Goal: Task Accomplishment & Management: Use online tool/utility

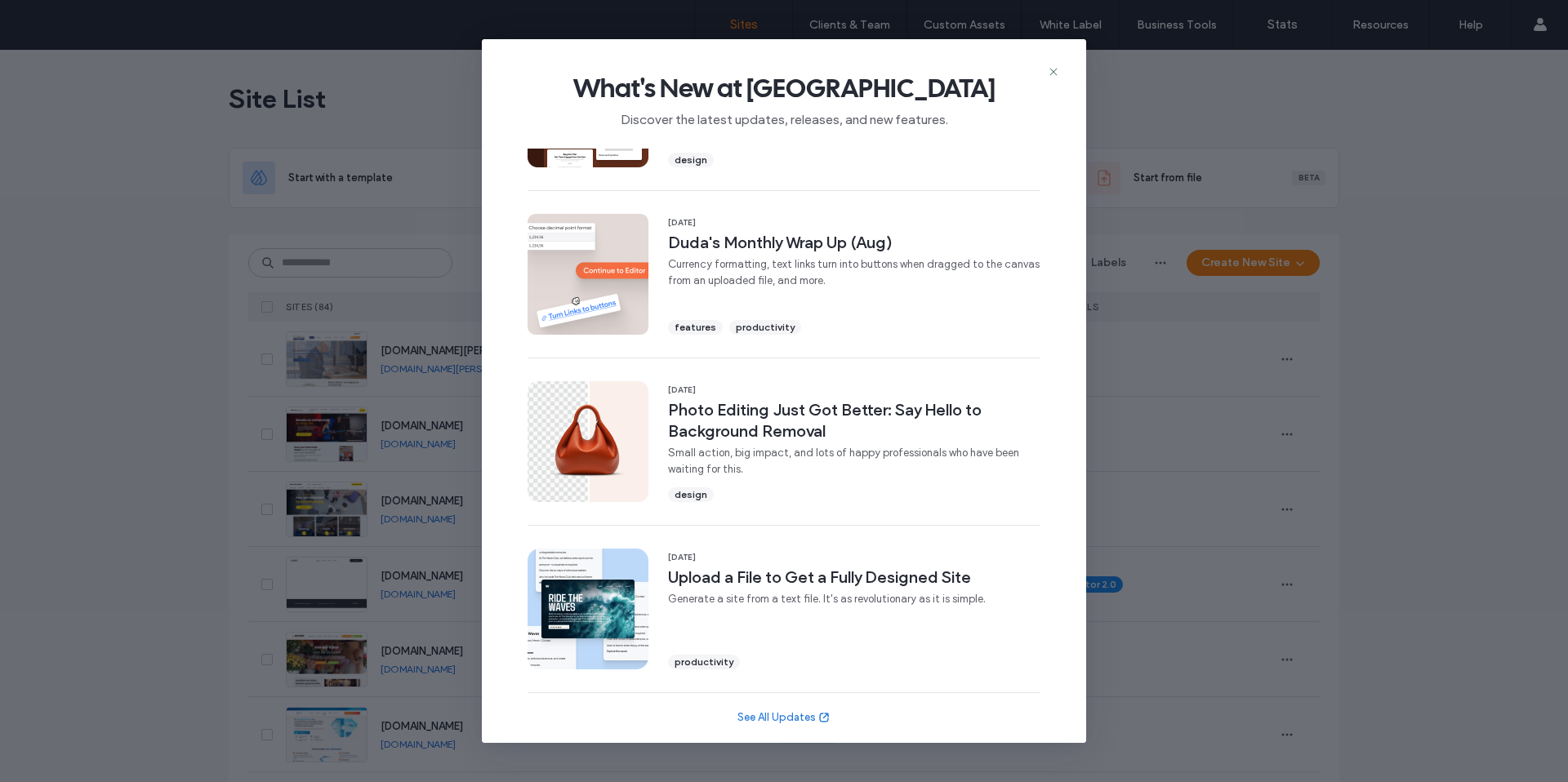
scroll to position [446, 0]
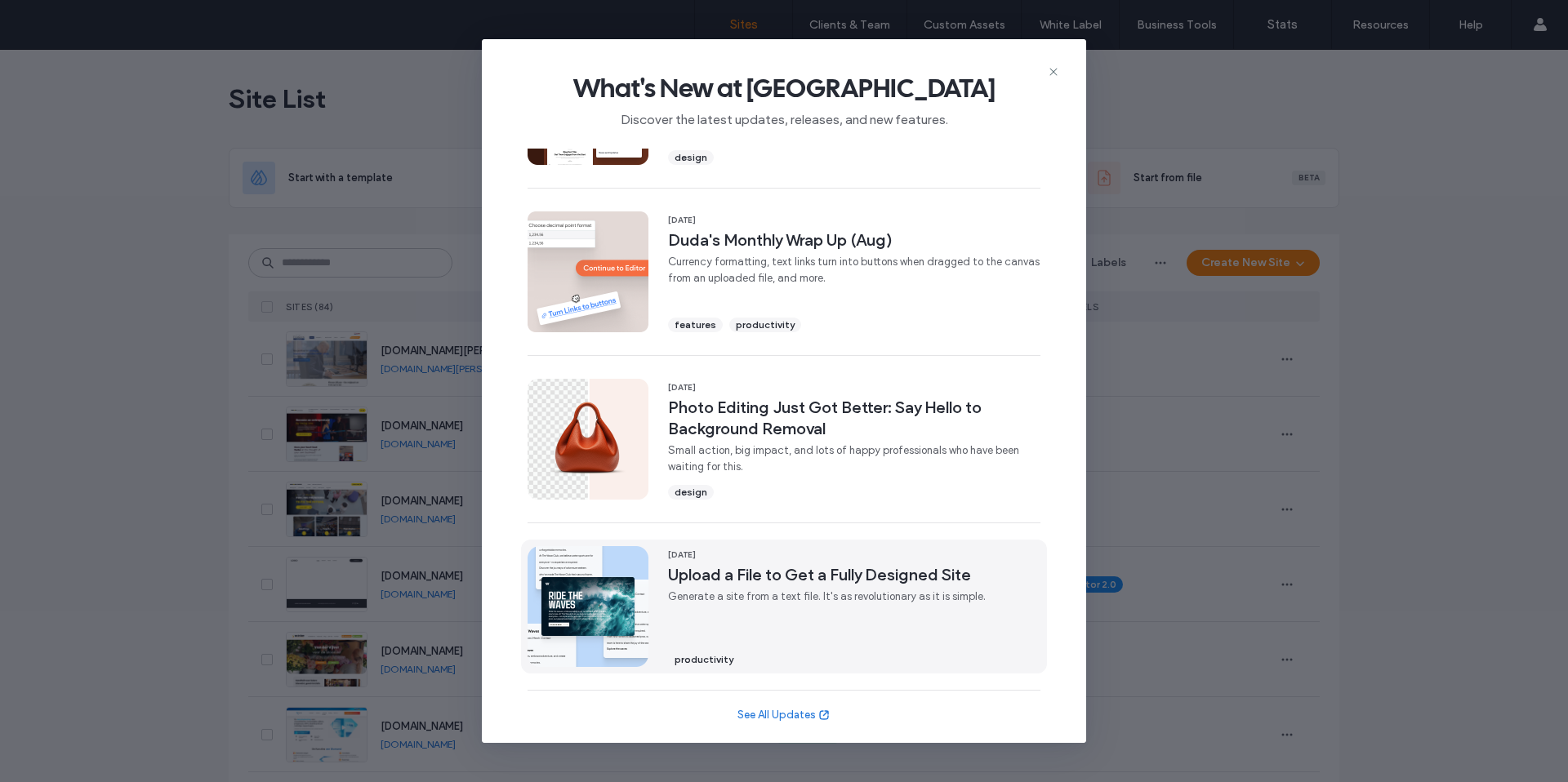
click at [831, 566] on span "Upload a File to Get a Fully Designed Site" at bounding box center [826, 574] width 317 height 21
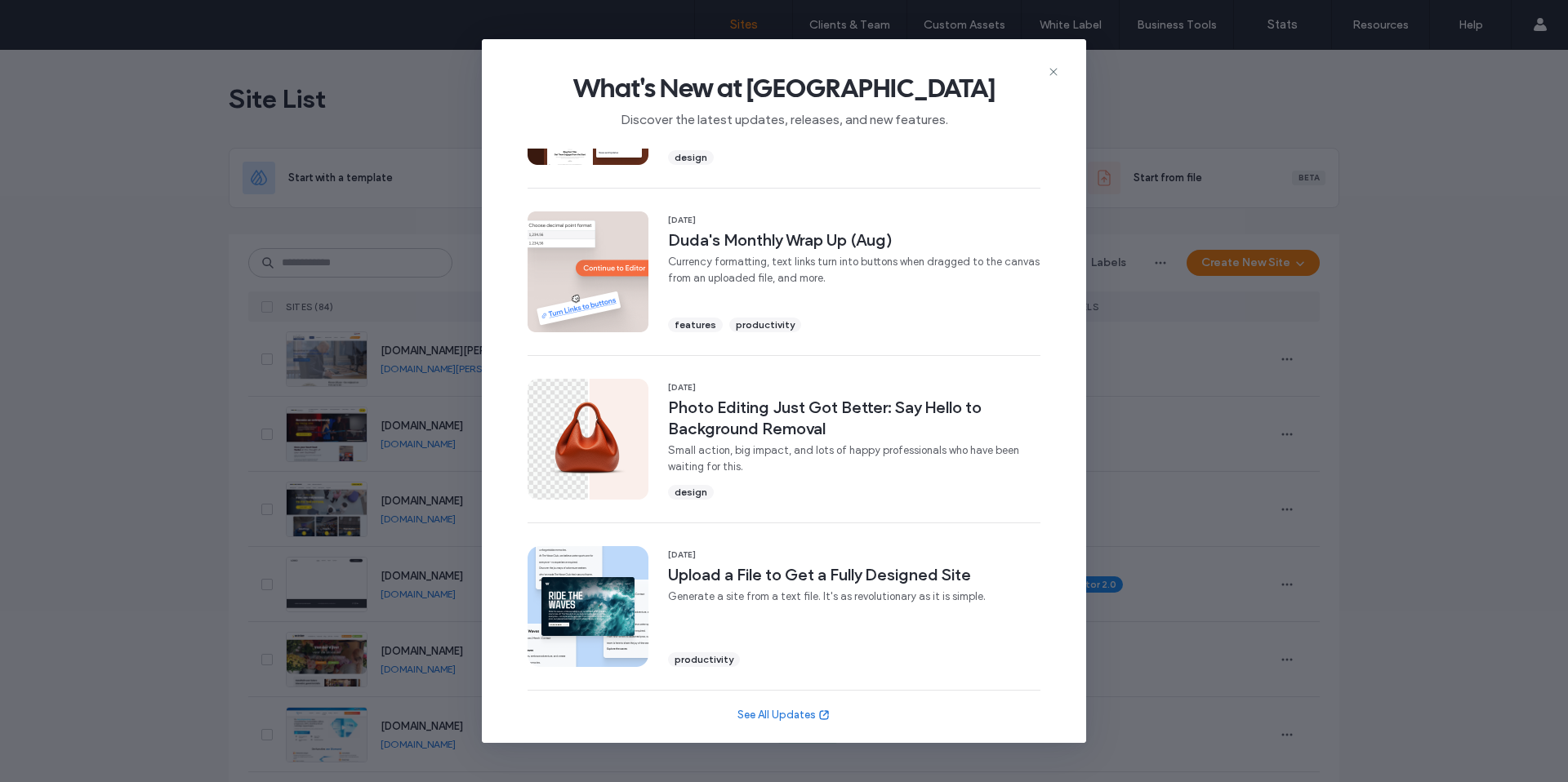
scroll to position [0, 0]
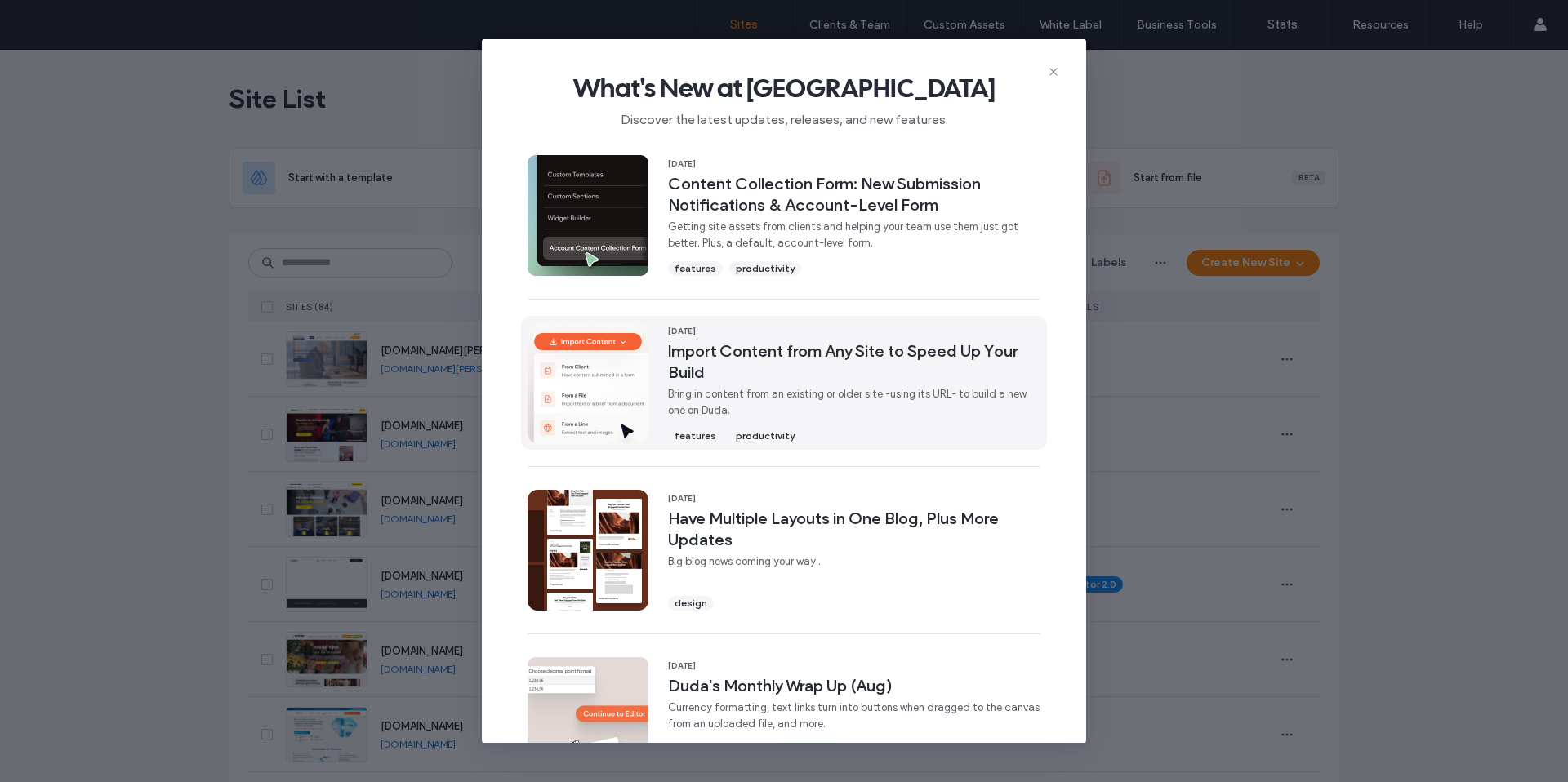
click at [619, 378] on img at bounding box center [588, 382] width 121 height 121
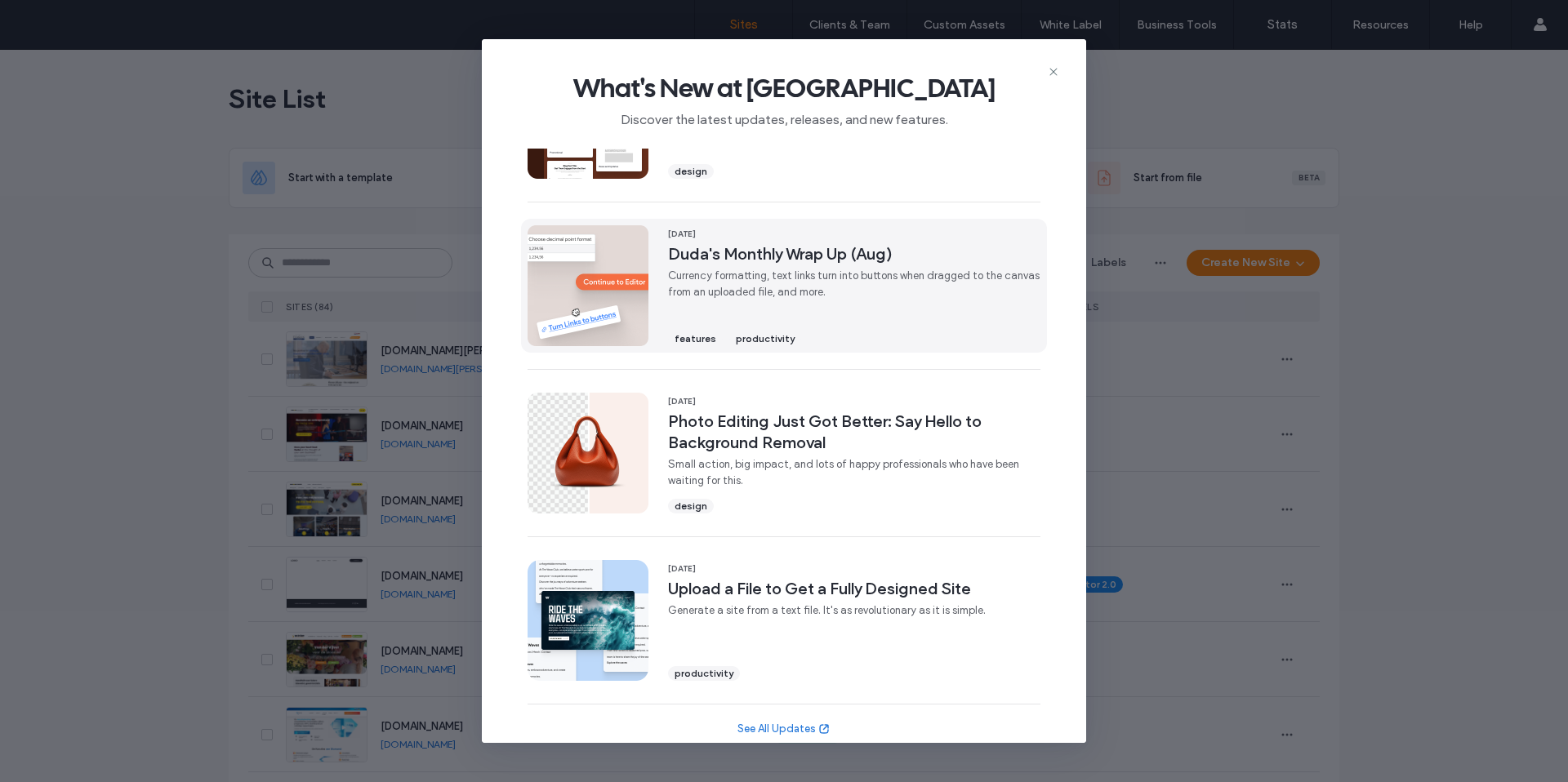
scroll to position [446, 0]
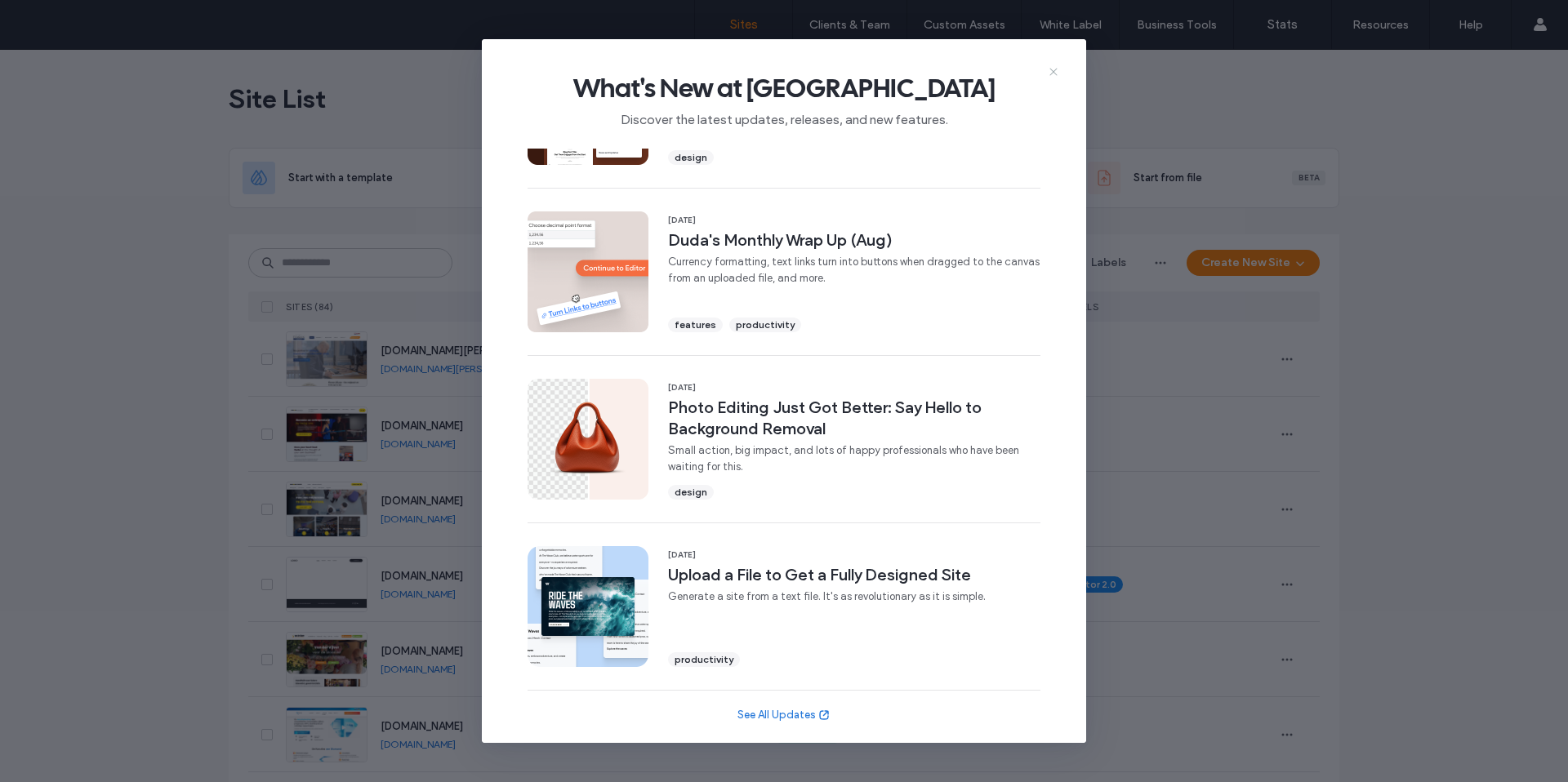
click at [1055, 70] on use at bounding box center [1053, 71] width 8 height 8
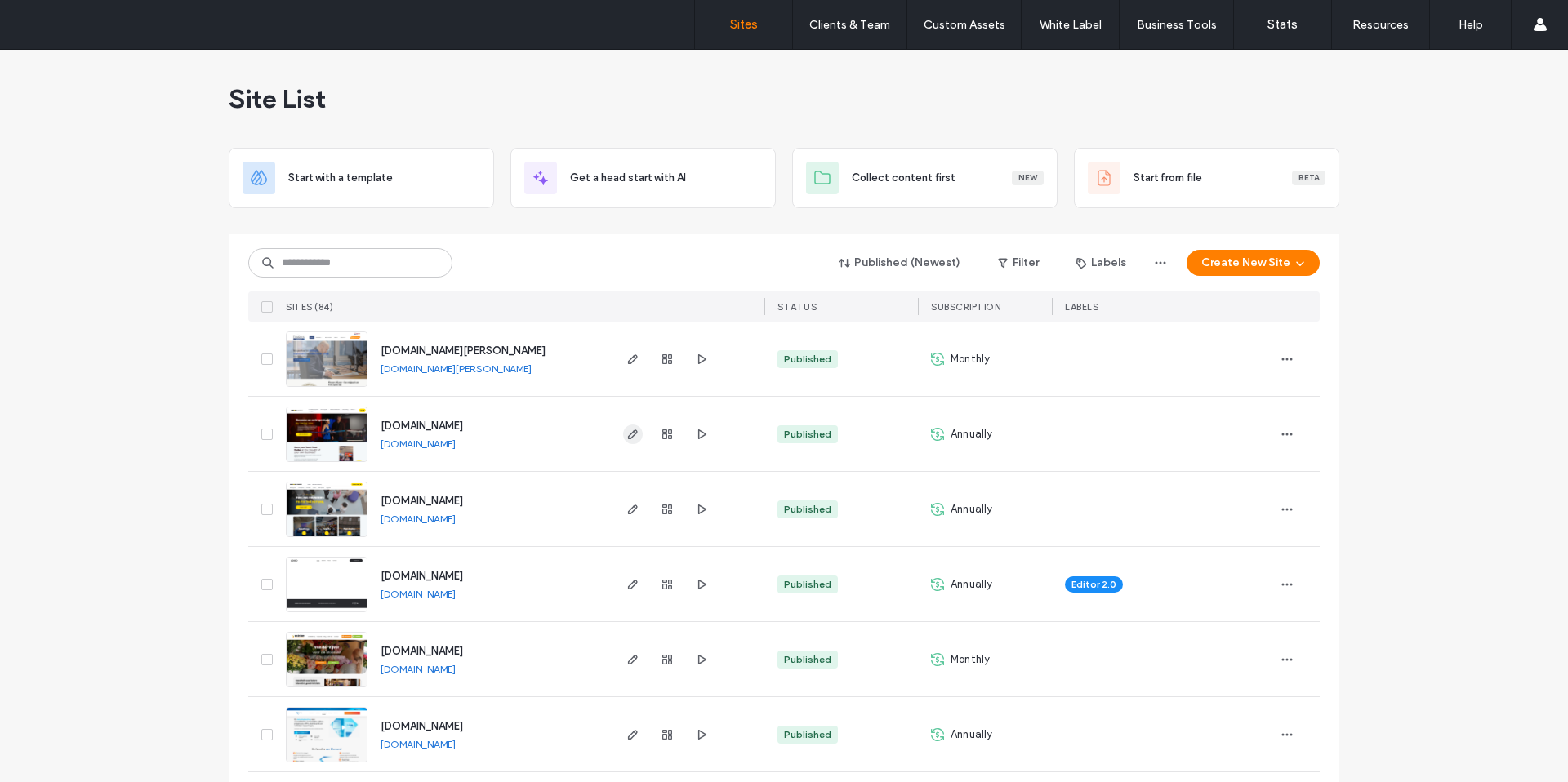
click at [627, 436] on icon "button" at bounding box center [633, 434] width 13 height 13
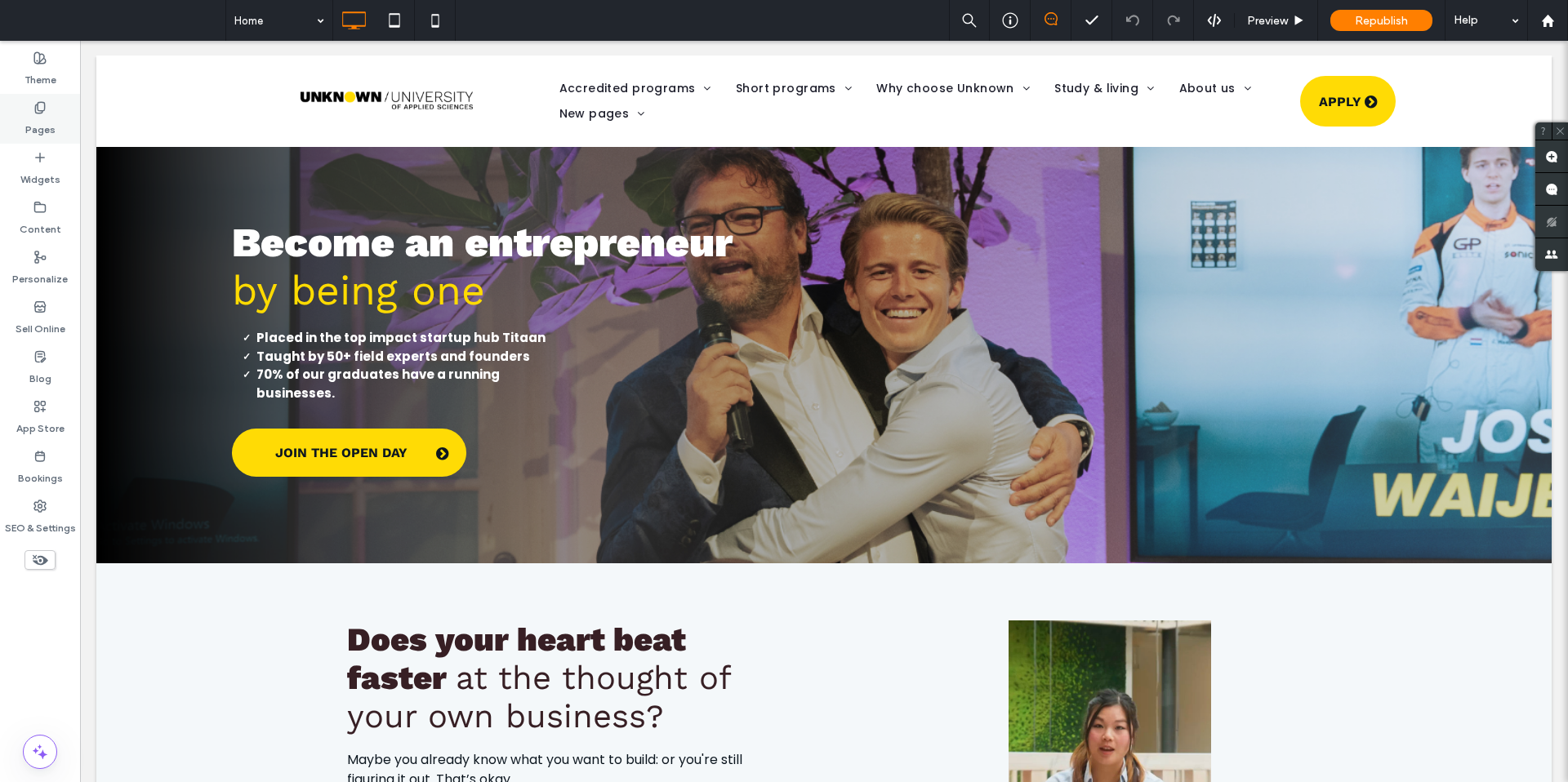
click at [45, 124] on label "Pages" at bounding box center [40, 125] width 30 height 23
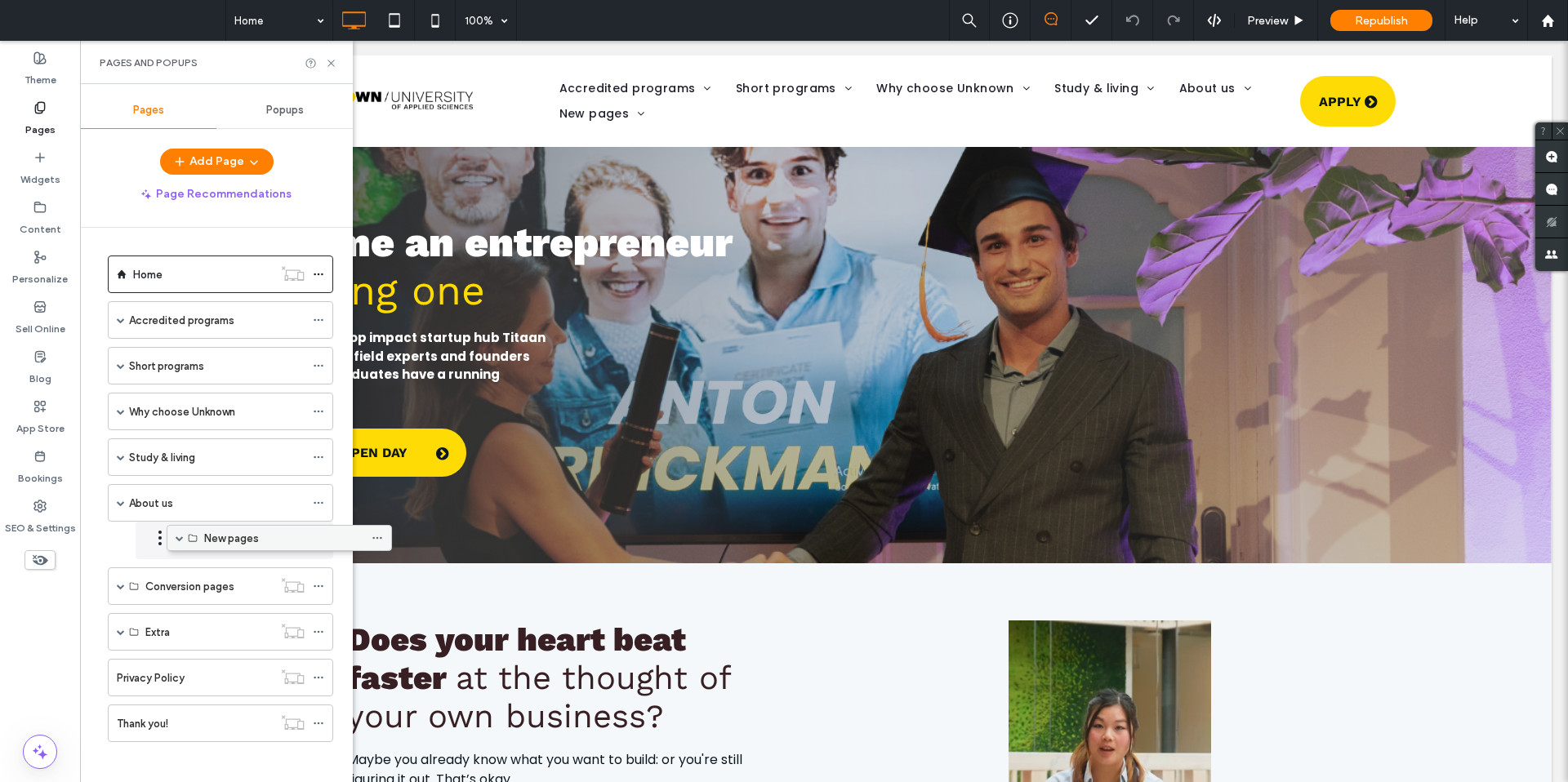
drag, startPoint x: 206, startPoint y: 713, endPoint x: 266, endPoint y: 543, distance: 180.3
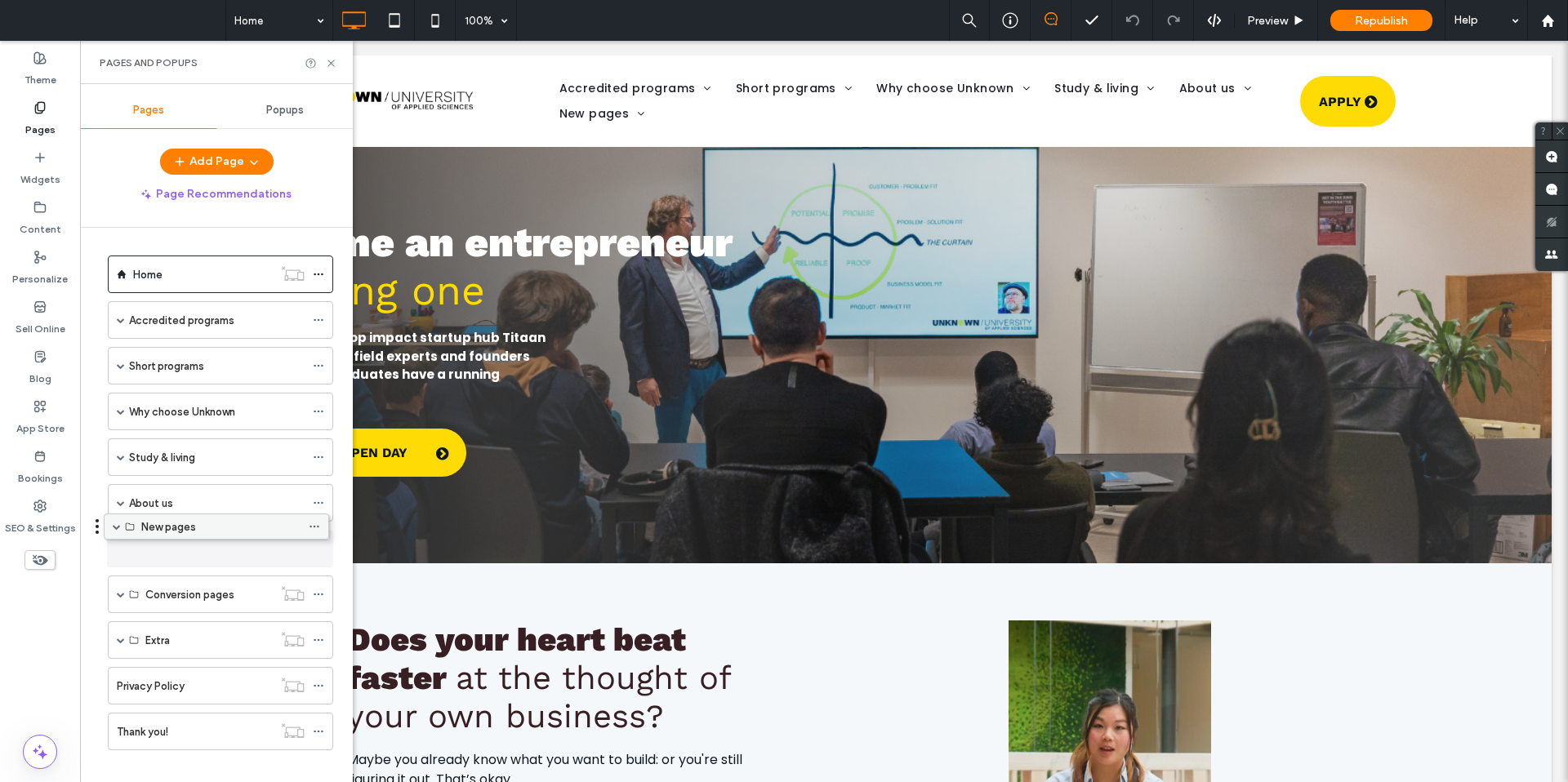
drag, startPoint x: 169, startPoint y: 728, endPoint x: 165, endPoint y: 529, distance: 199.0
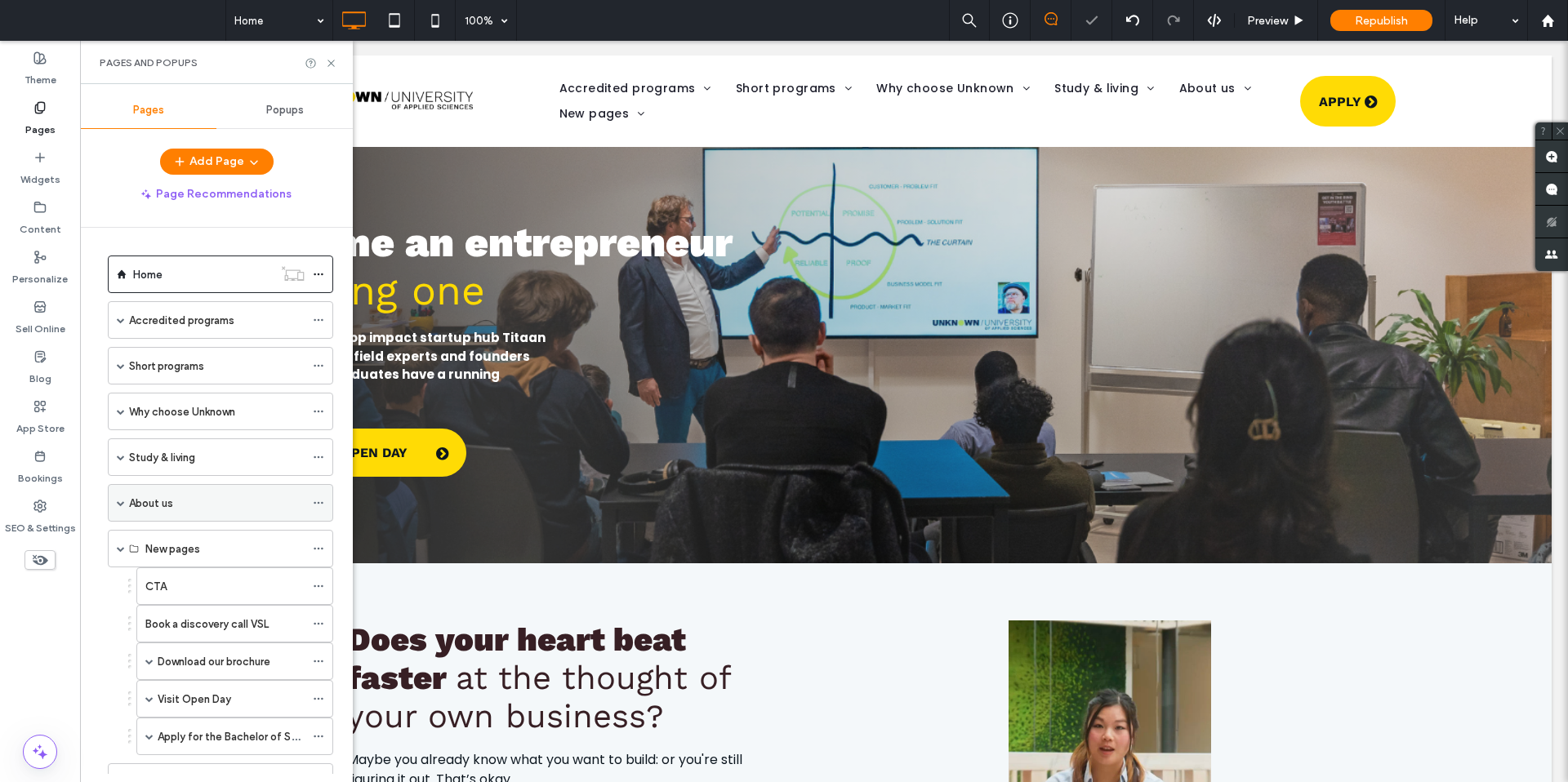
click at [122, 505] on span at bounding box center [120, 502] width 8 height 8
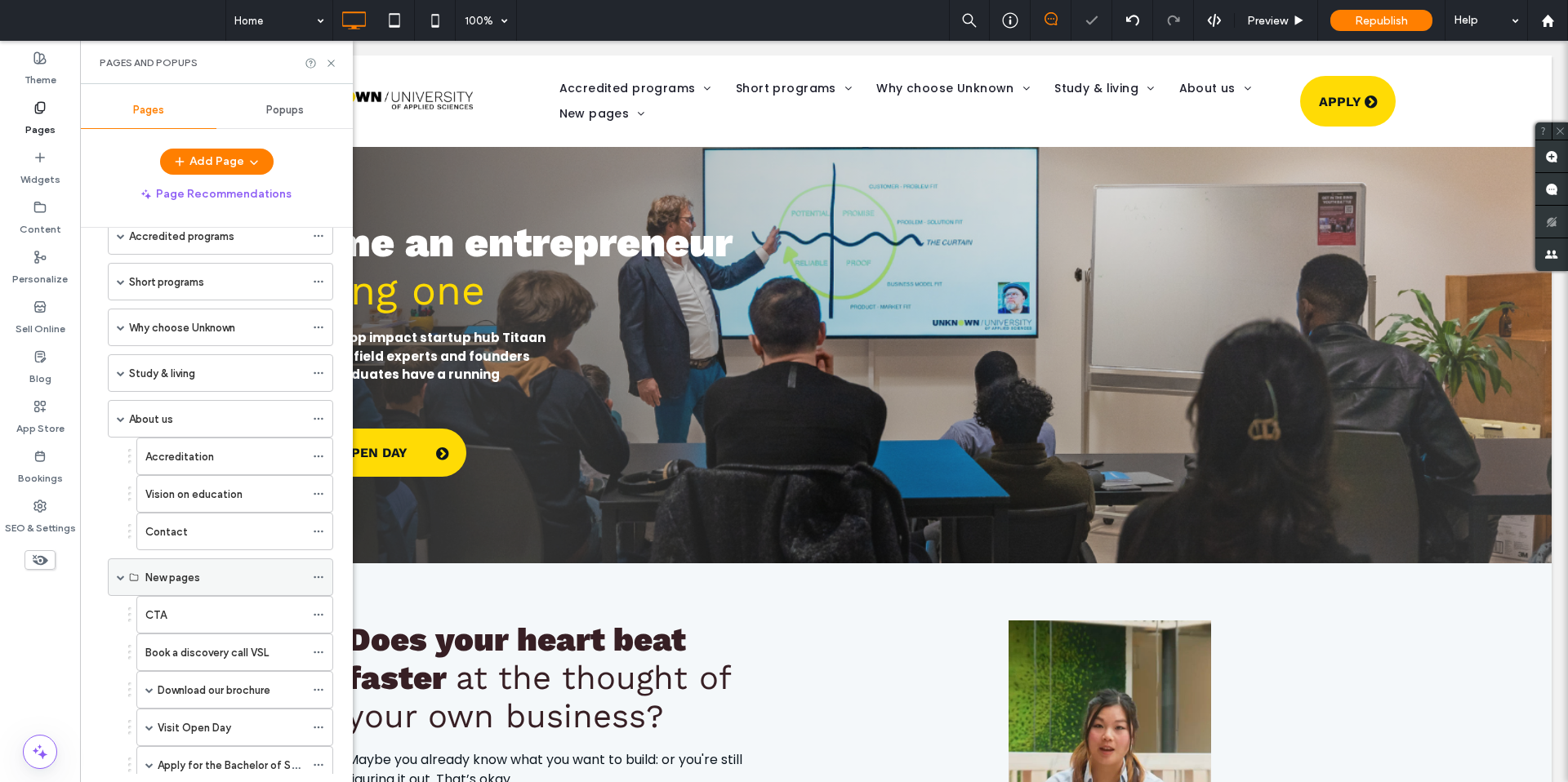
scroll to position [102, 0]
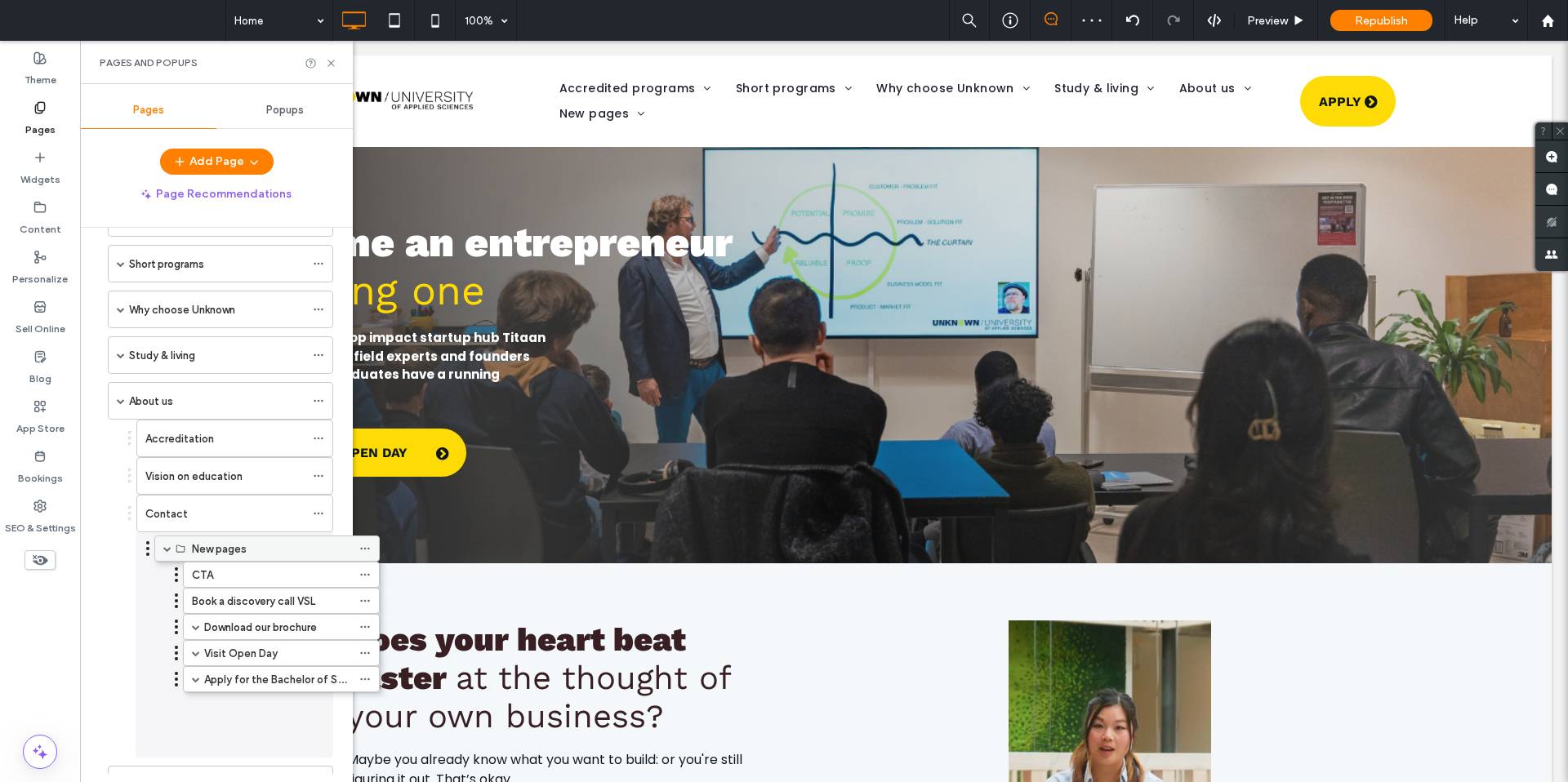
drag, startPoint x: 150, startPoint y: 557, endPoint x: 197, endPoint y: 552, distance: 47.3
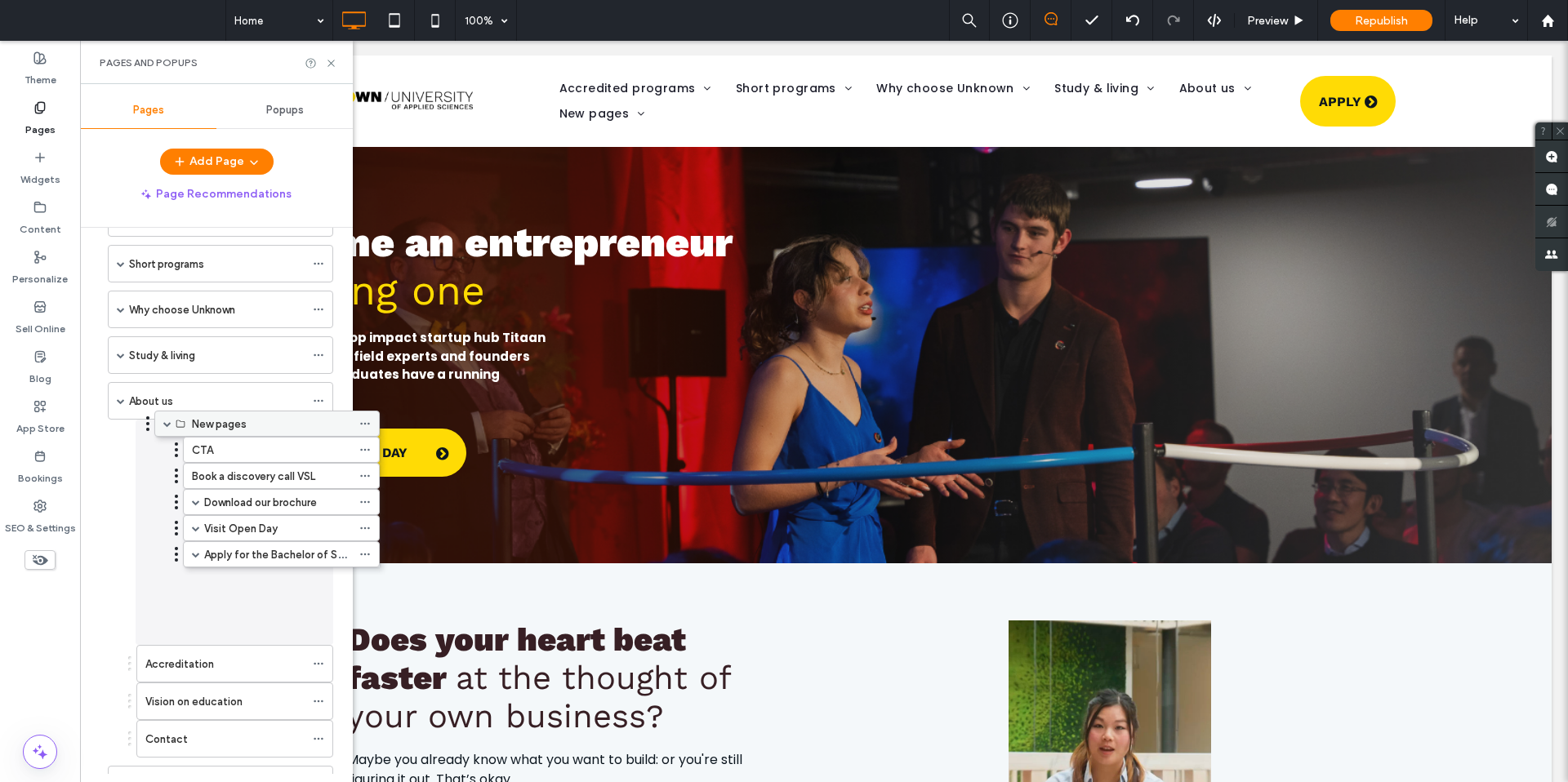
drag, startPoint x: 167, startPoint y: 555, endPoint x: 213, endPoint y: 425, distance: 137.9
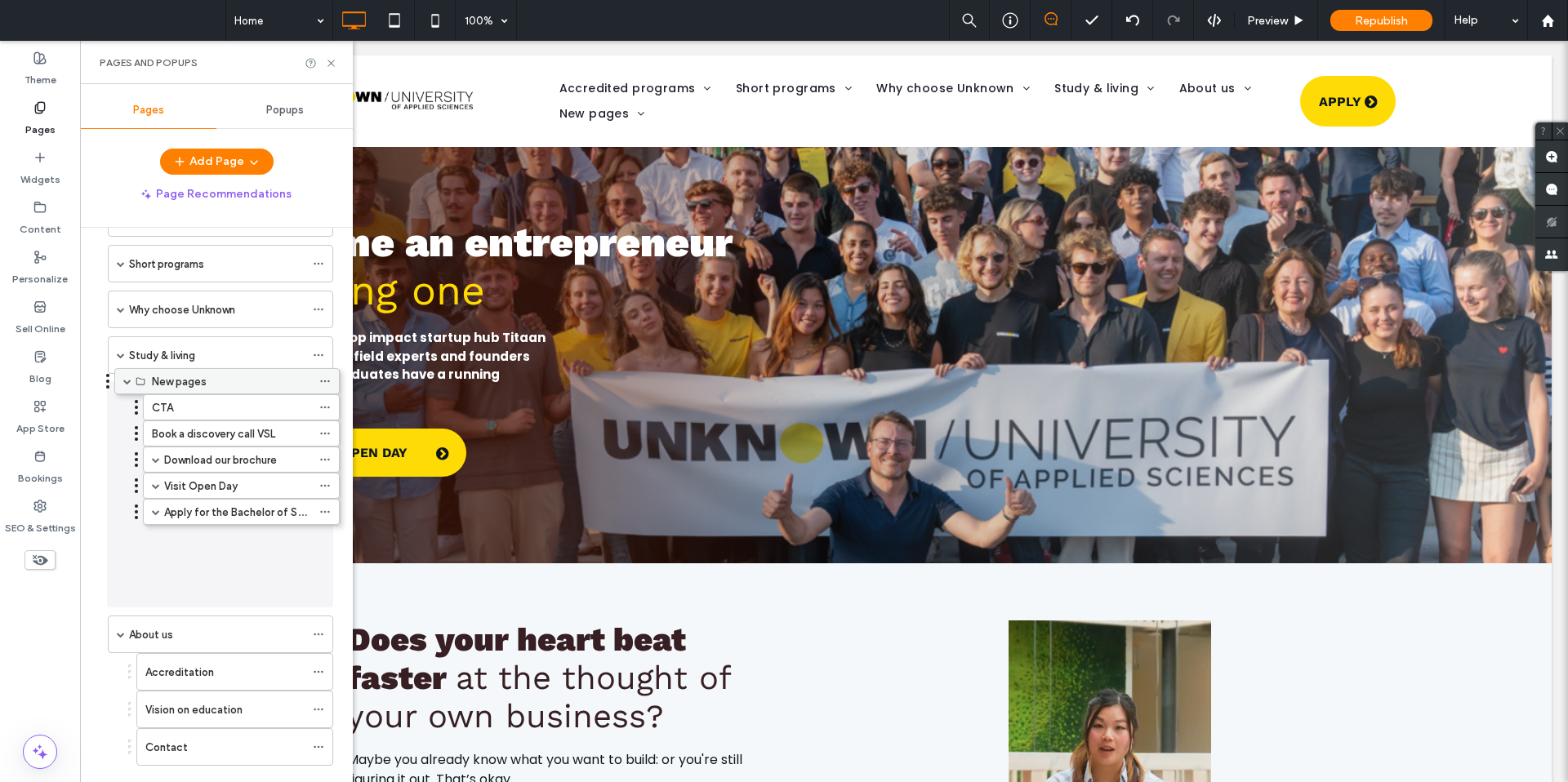
drag, startPoint x: 173, startPoint y: 557, endPoint x: 180, endPoint y: 384, distance: 173.1
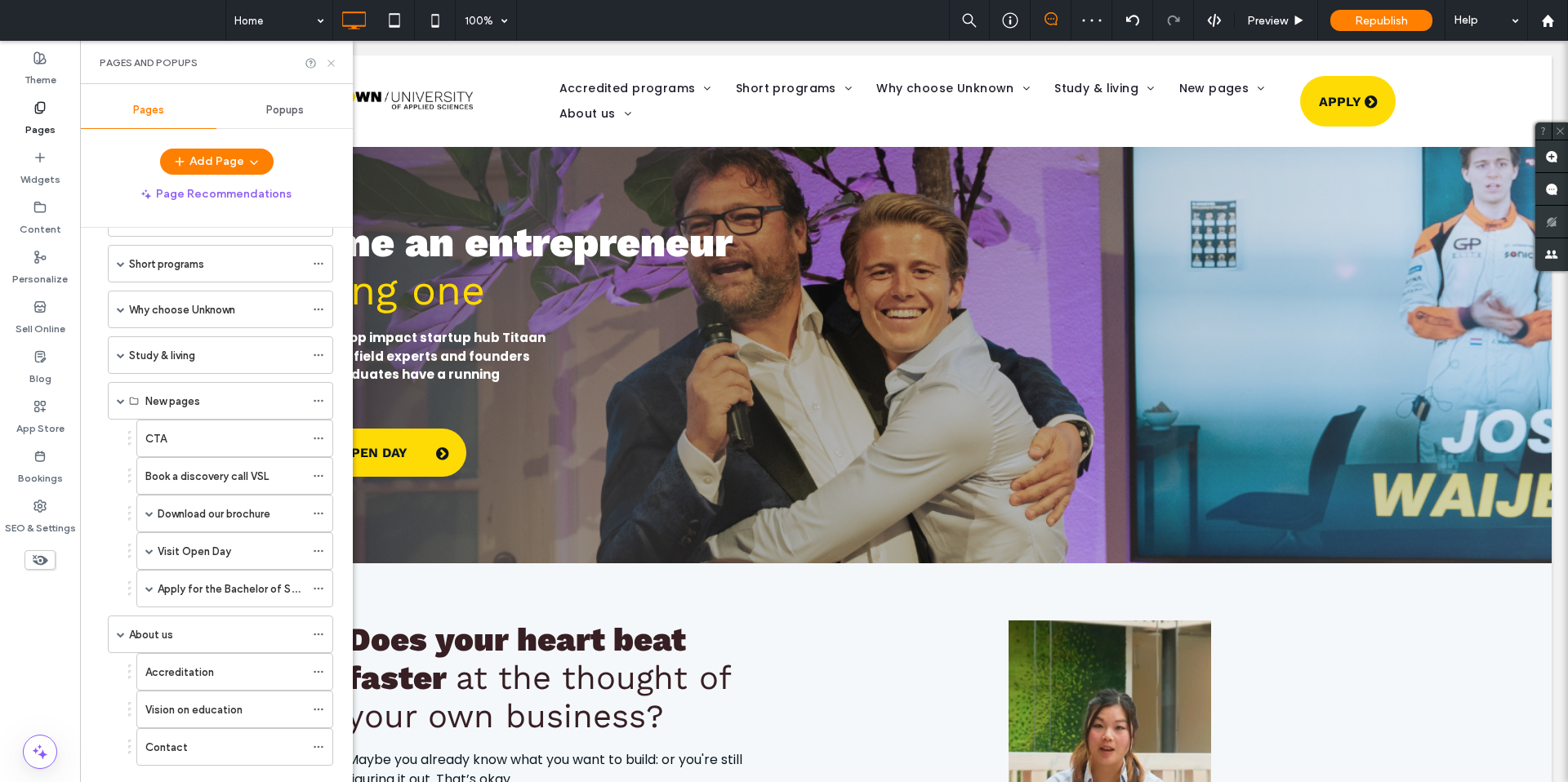
drag, startPoint x: 332, startPoint y: 62, endPoint x: 252, endPoint y: 22, distance: 89.4
click at [332, 63] on icon at bounding box center [331, 63] width 12 height 12
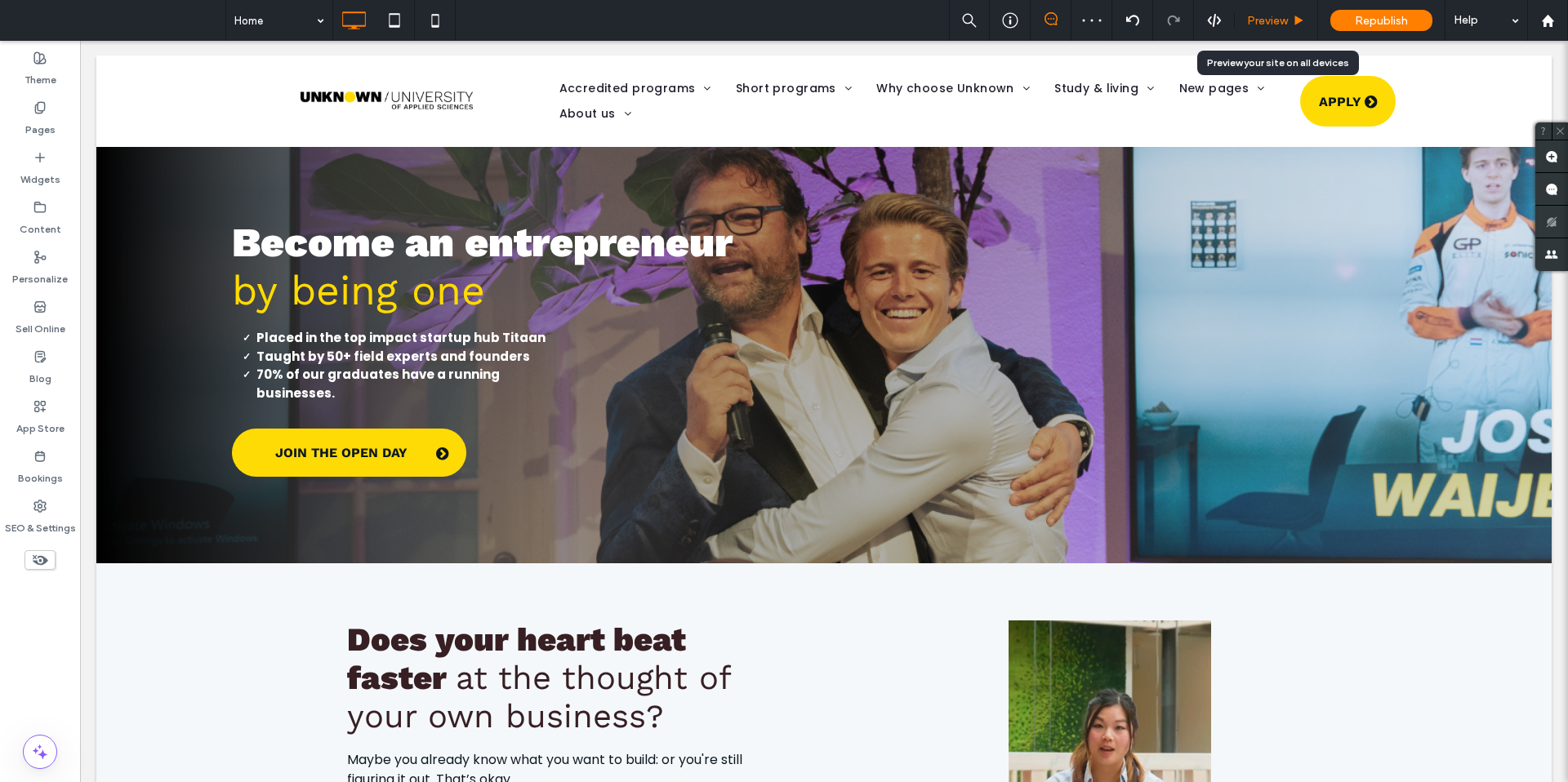
click at [1273, 15] on span "Preview" at bounding box center [1266, 21] width 40 height 14
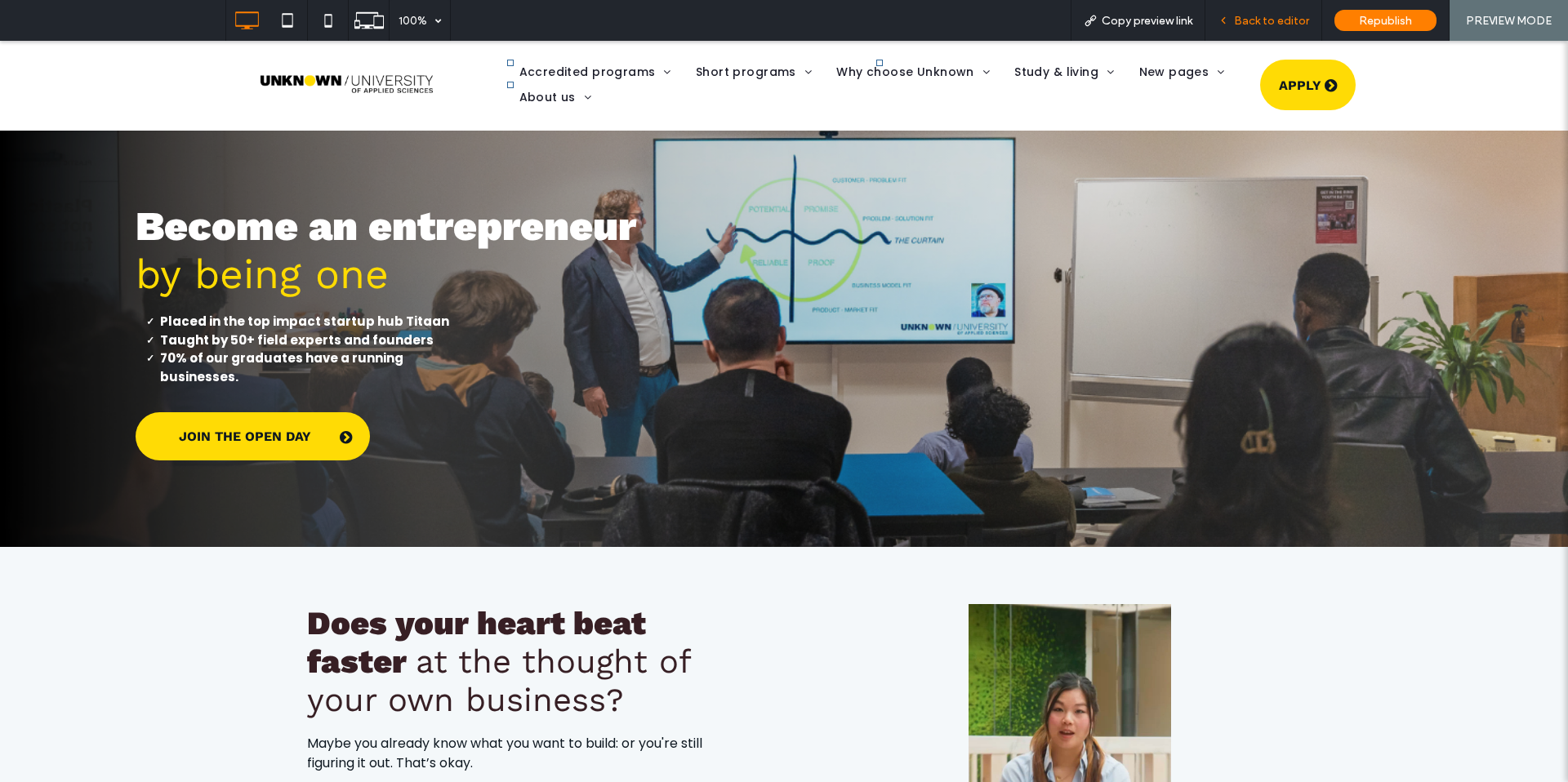
click at [1257, 26] on span "Back to editor" at bounding box center [1271, 21] width 75 height 14
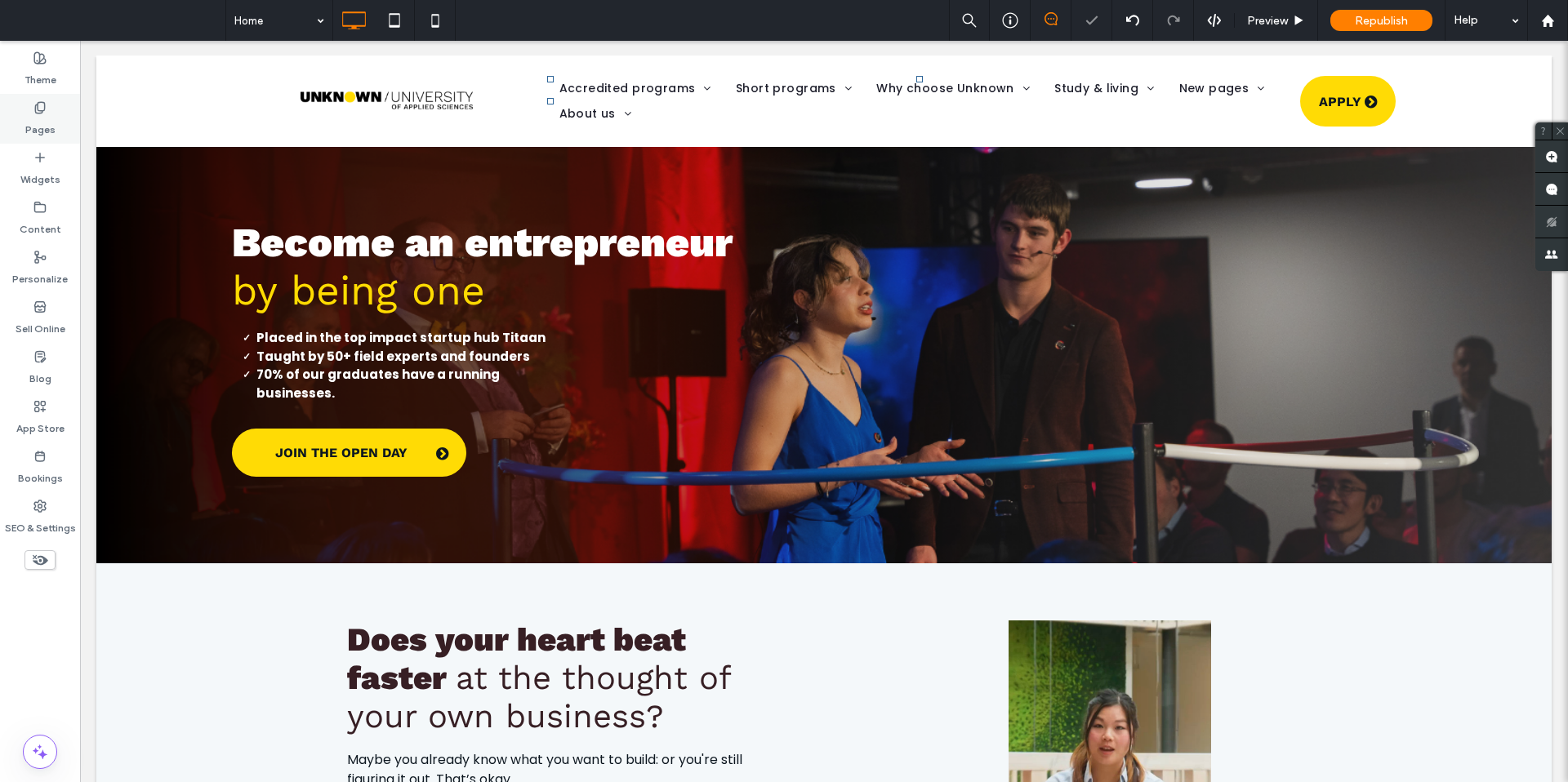
click at [45, 121] on label "Pages" at bounding box center [40, 125] width 30 height 23
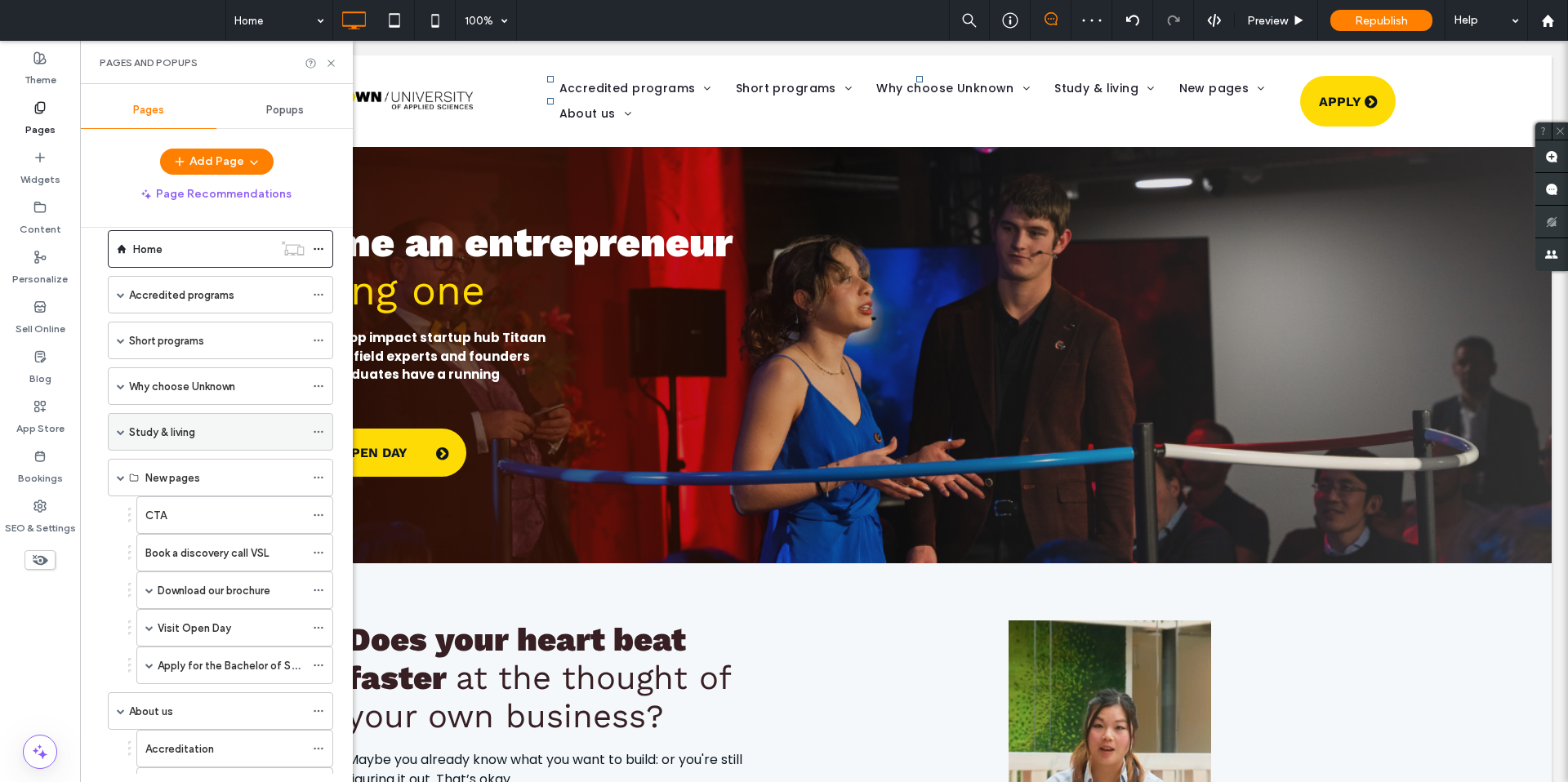
scroll to position [48, 0]
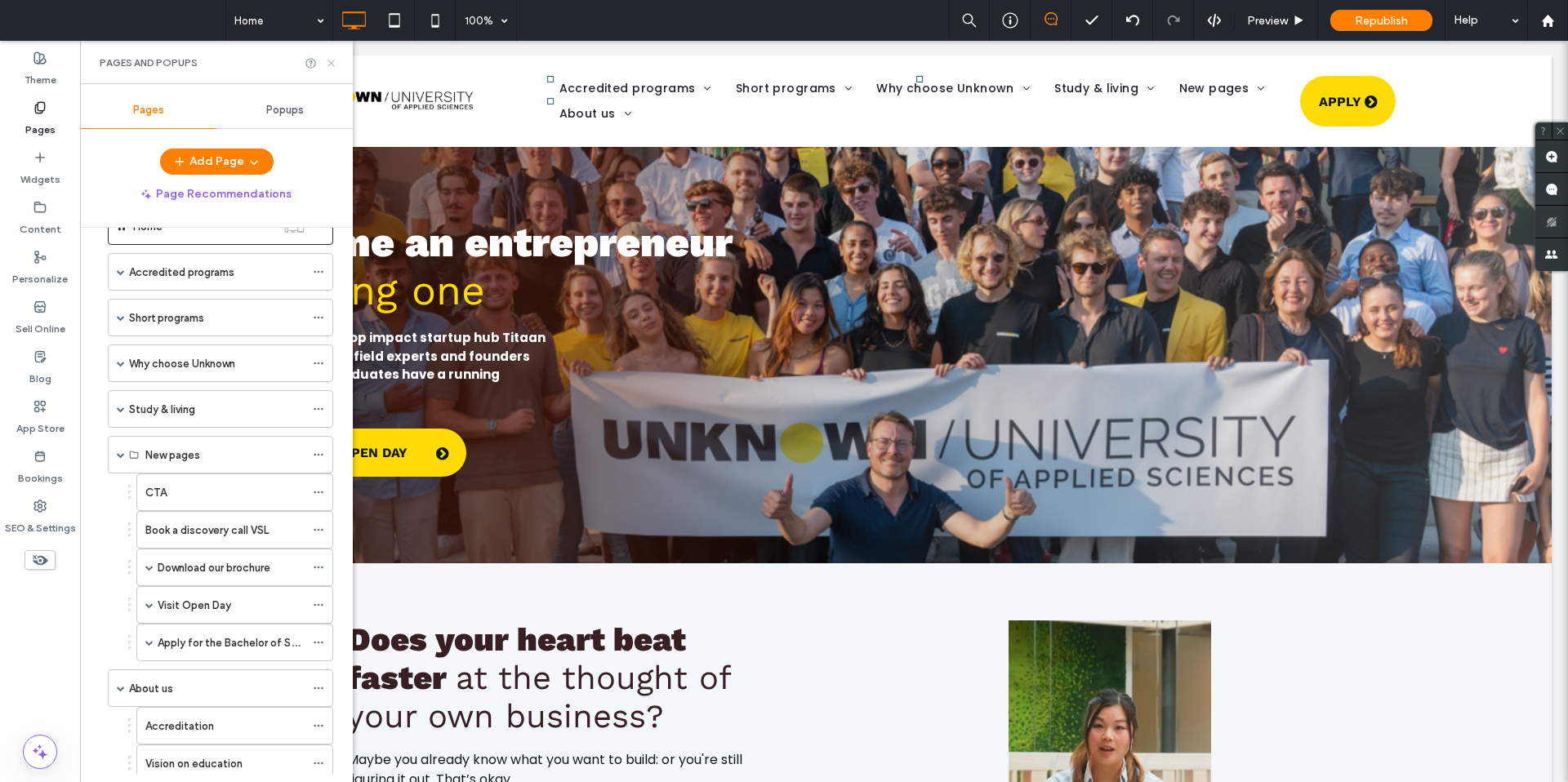
click at [327, 64] on icon at bounding box center [331, 63] width 12 height 12
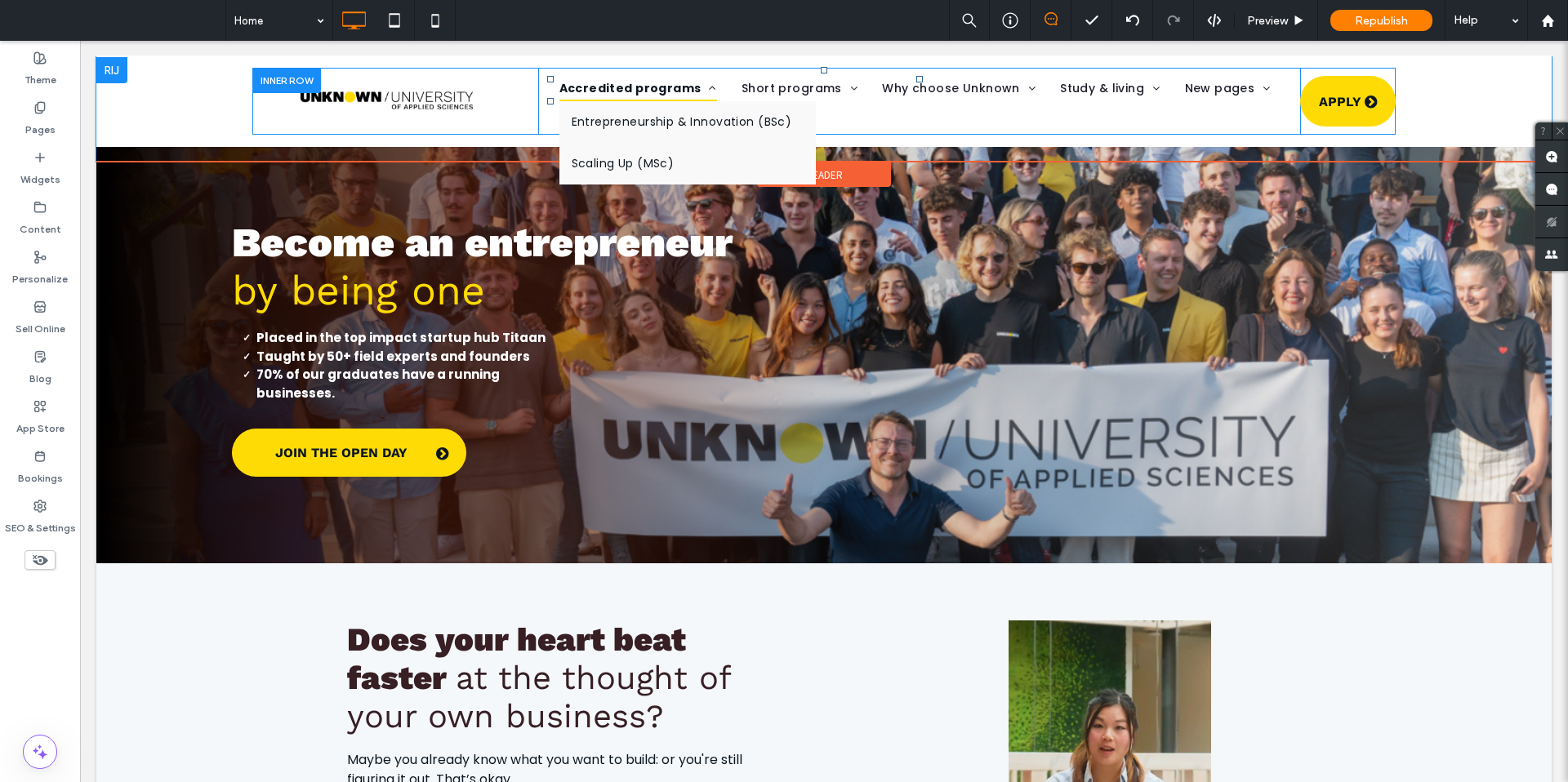
click at [659, 87] on span "Accredited programs" at bounding box center [638, 88] width 157 height 25
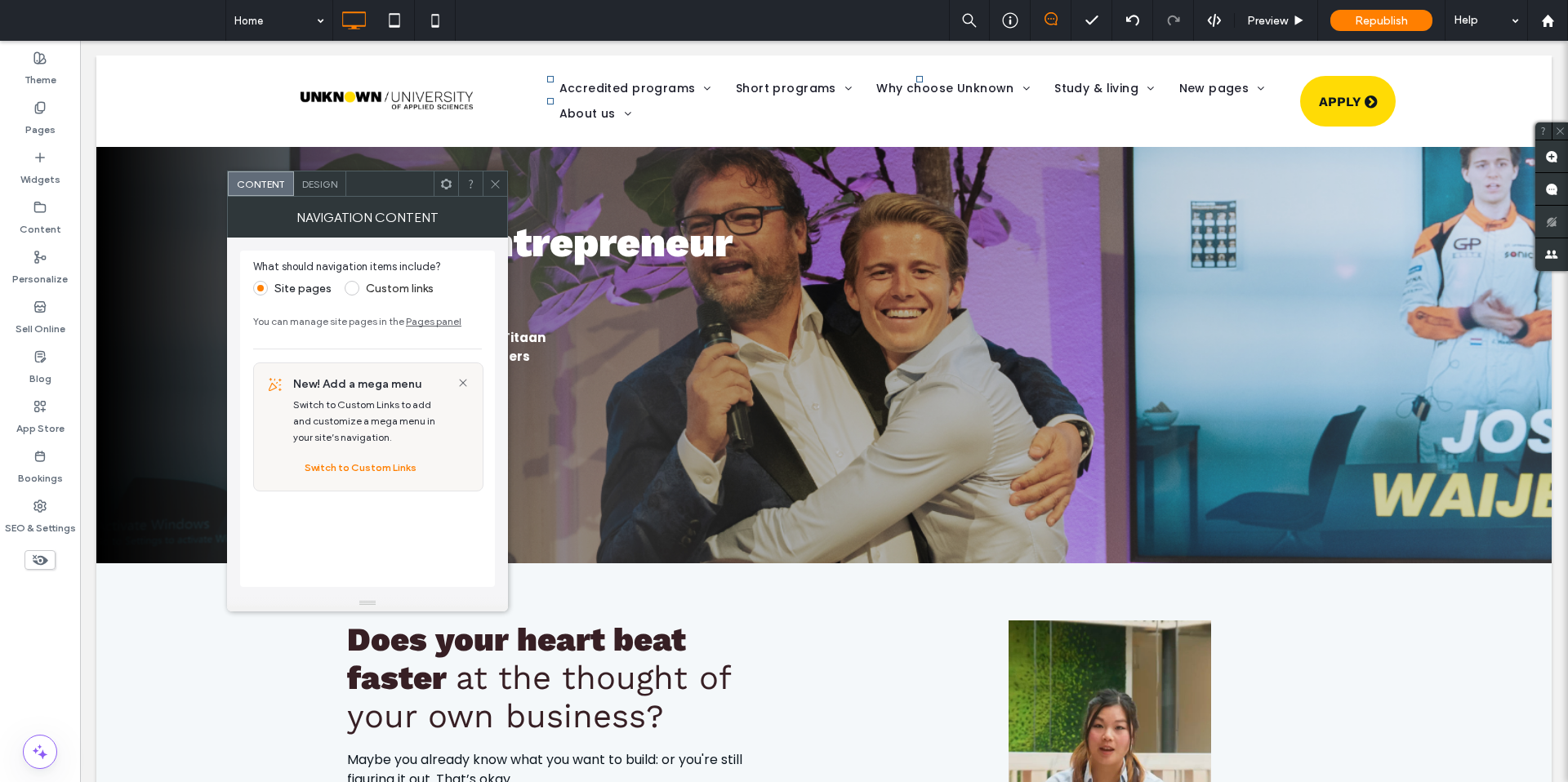
click at [315, 189] on span "Design" at bounding box center [319, 184] width 35 height 12
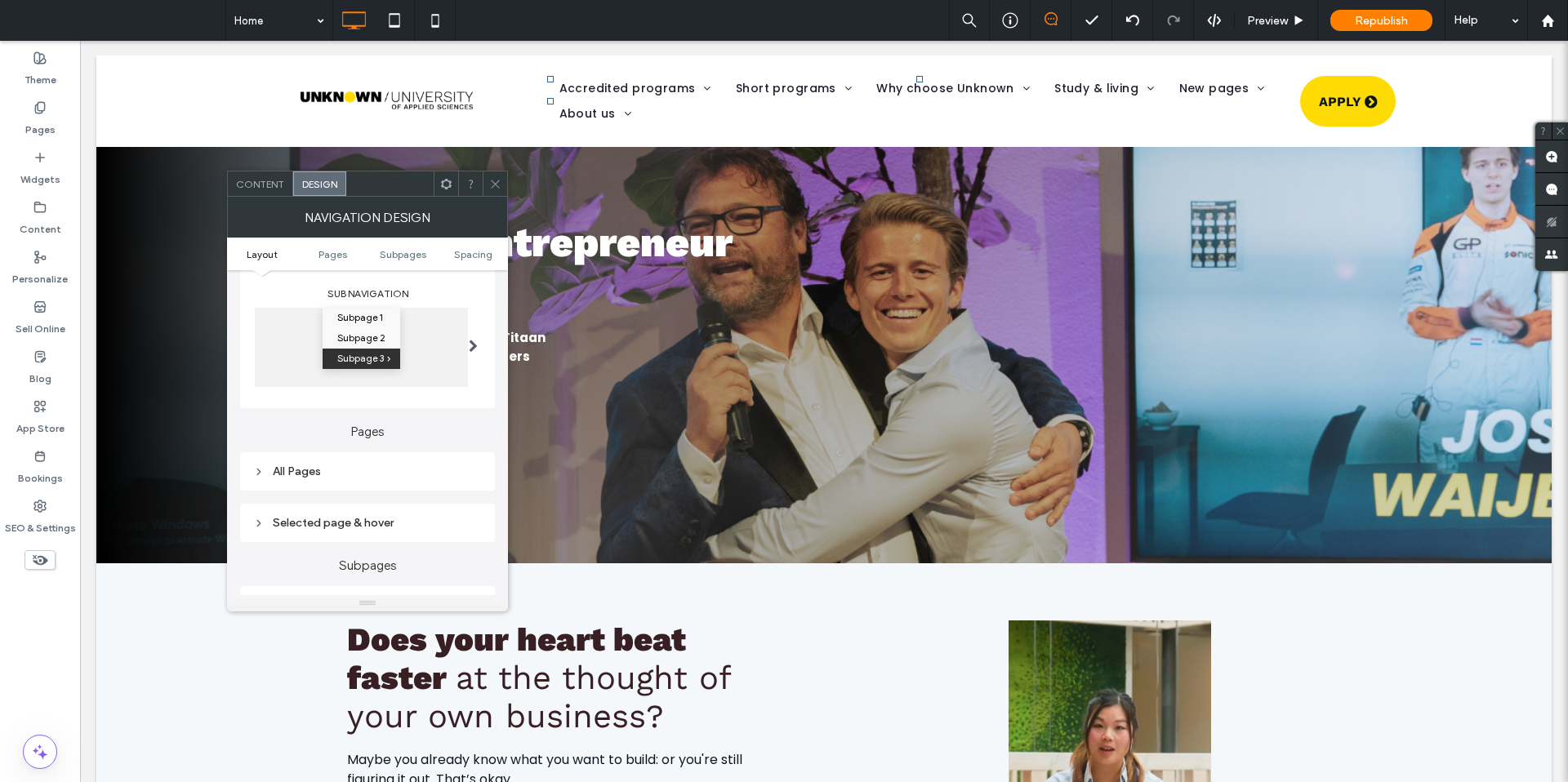
scroll to position [249, 0]
click at [475, 334] on span at bounding box center [473, 344] width 9 height 76
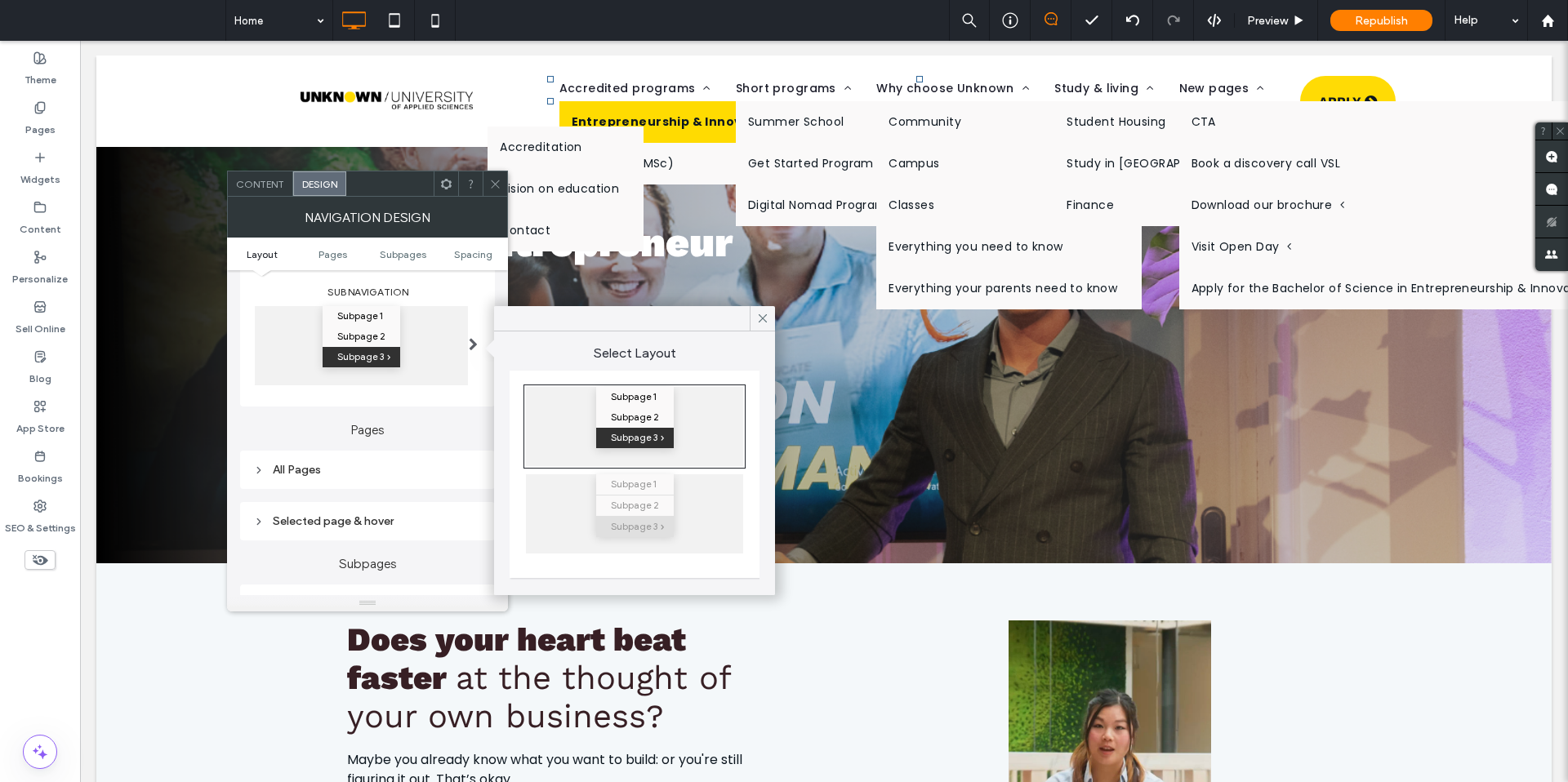
click at [475, 334] on span at bounding box center [473, 344] width 9 height 76
click at [489, 188] on icon at bounding box center [495, 184] width 12 height 12
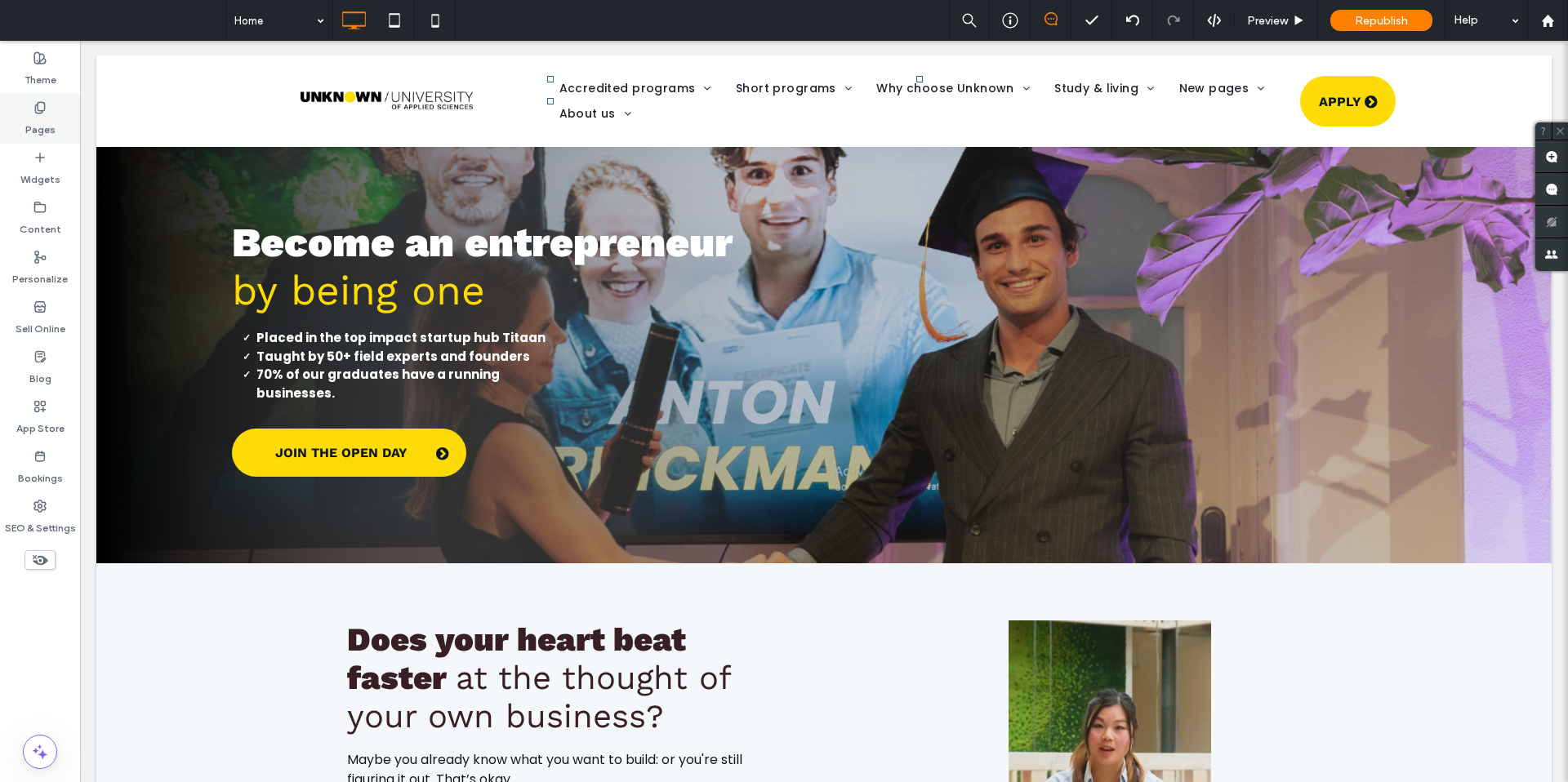
click at [33, 125] on label "Pages" at bounding box center [40, 125] width 30 height 23
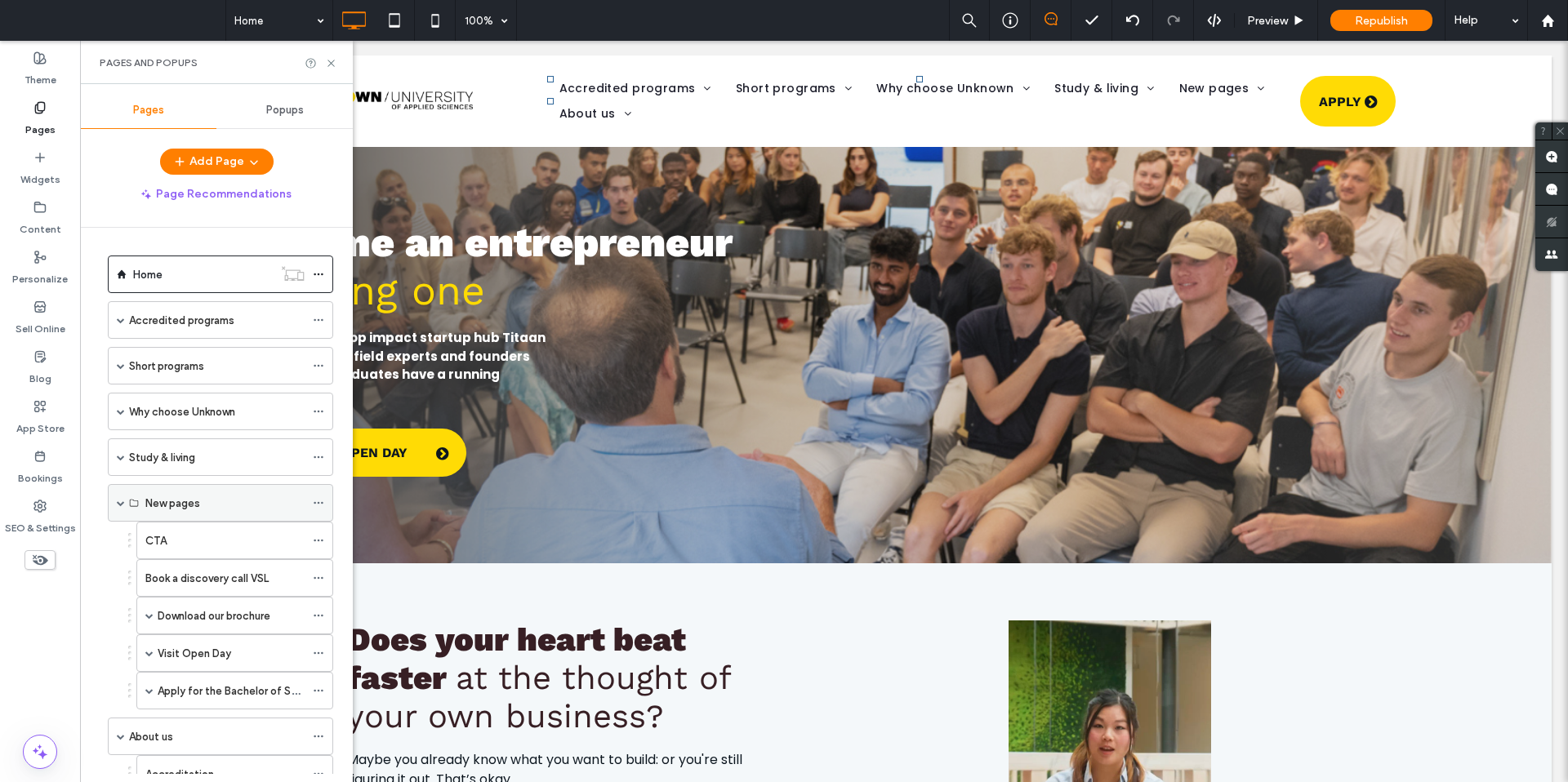
click at [120, 504] on span at bounding box center [120, 502] width 8 height 8
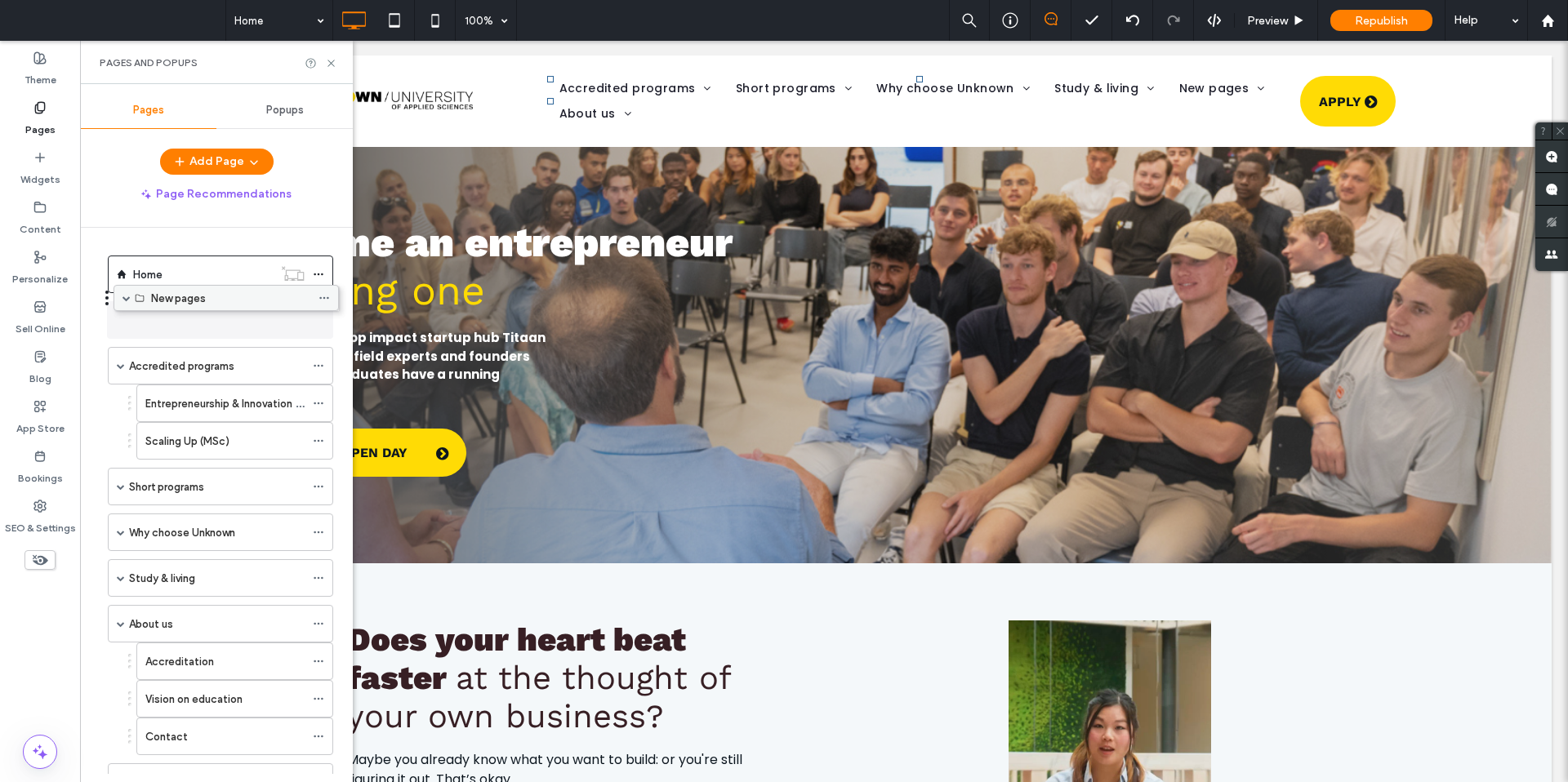
drag, startPoint x: 181, startPoint y: 507, endPoint x: 187, endPoint y: 308, distance: 199.1
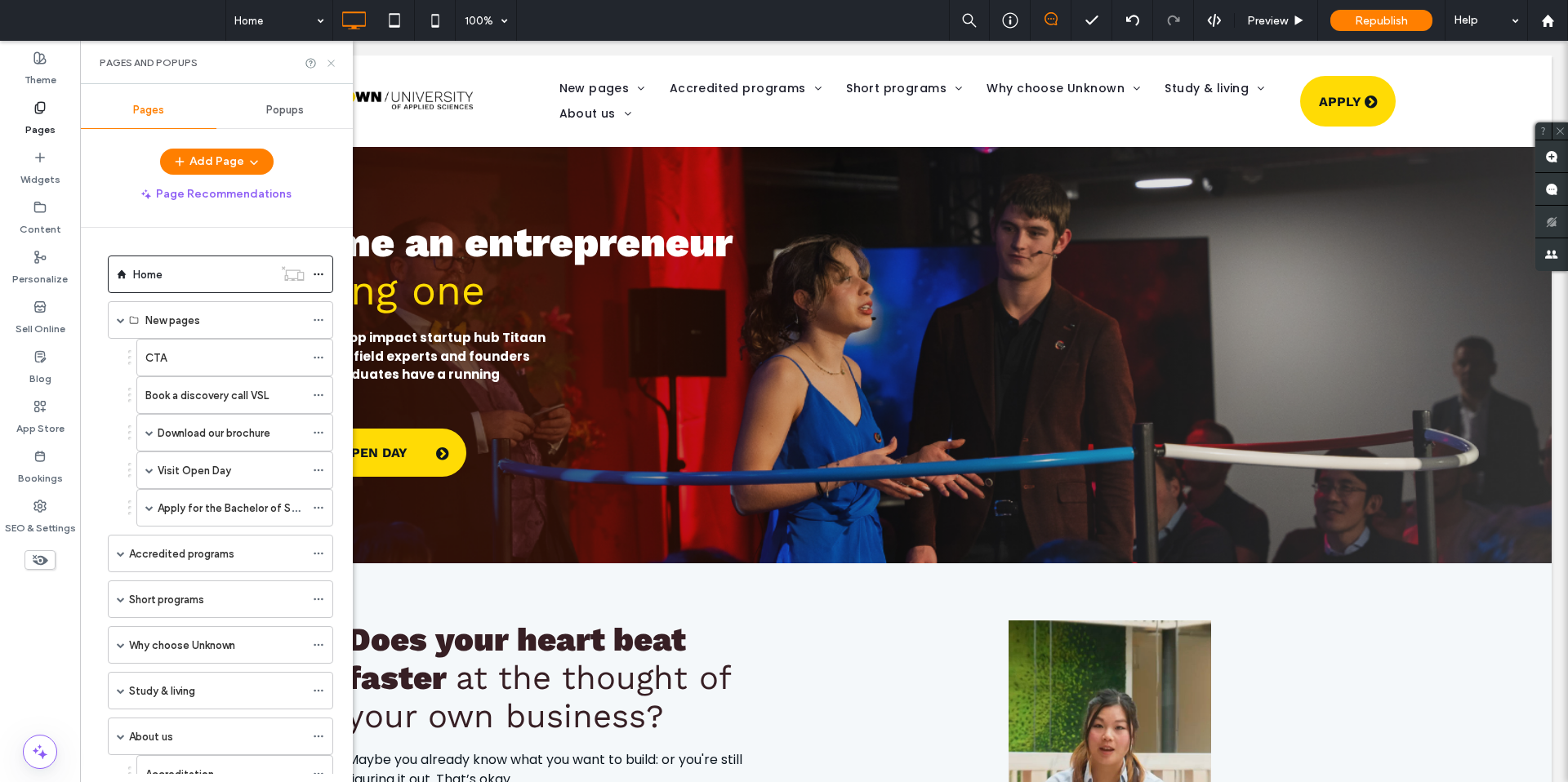
click at [332, 64] on icon at bounding box center [331, 63] width 12 height 12
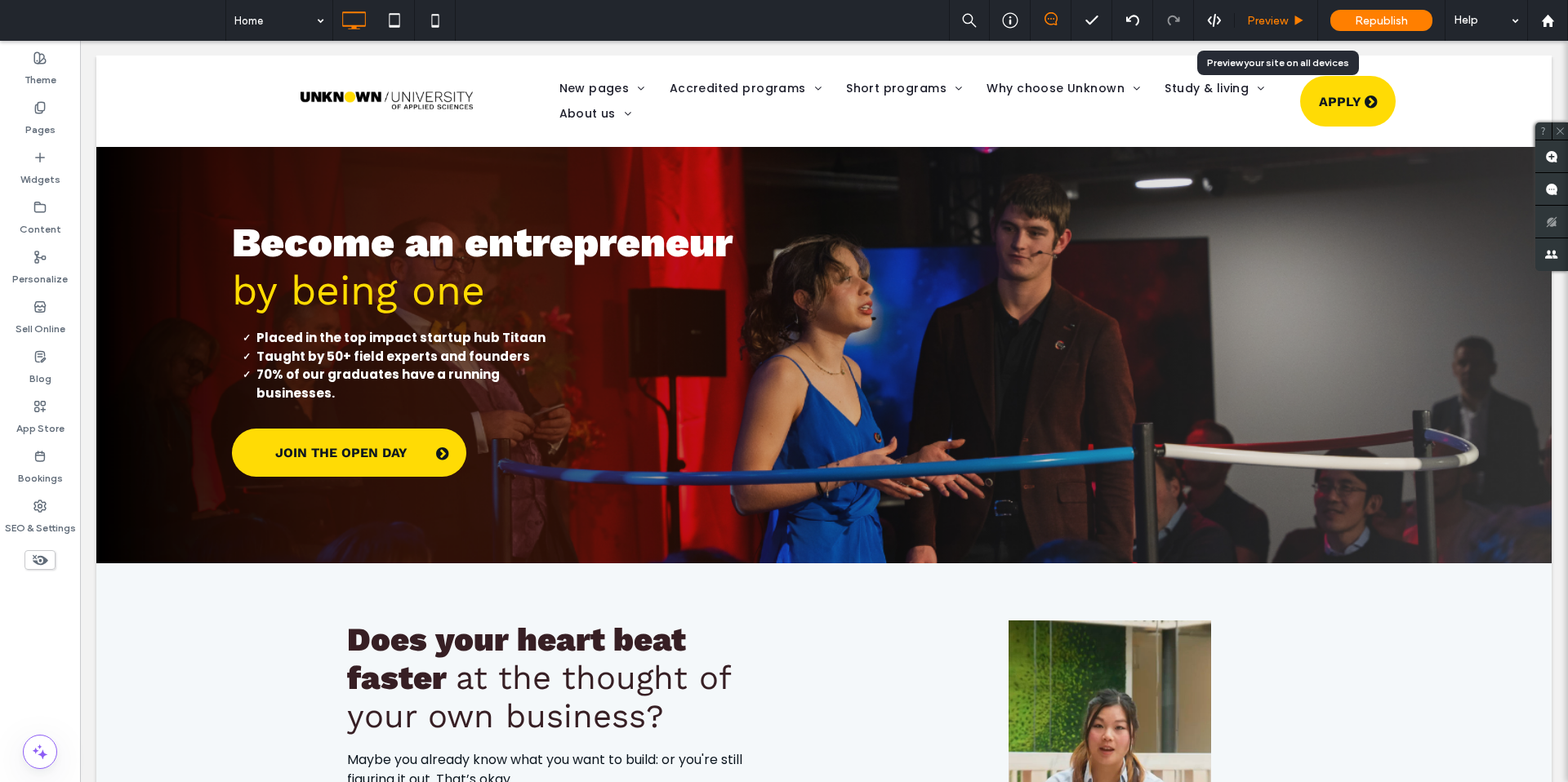
click at [1262, 20] on span "Preview" at bounding box center [1266, 21] width 40 height 14
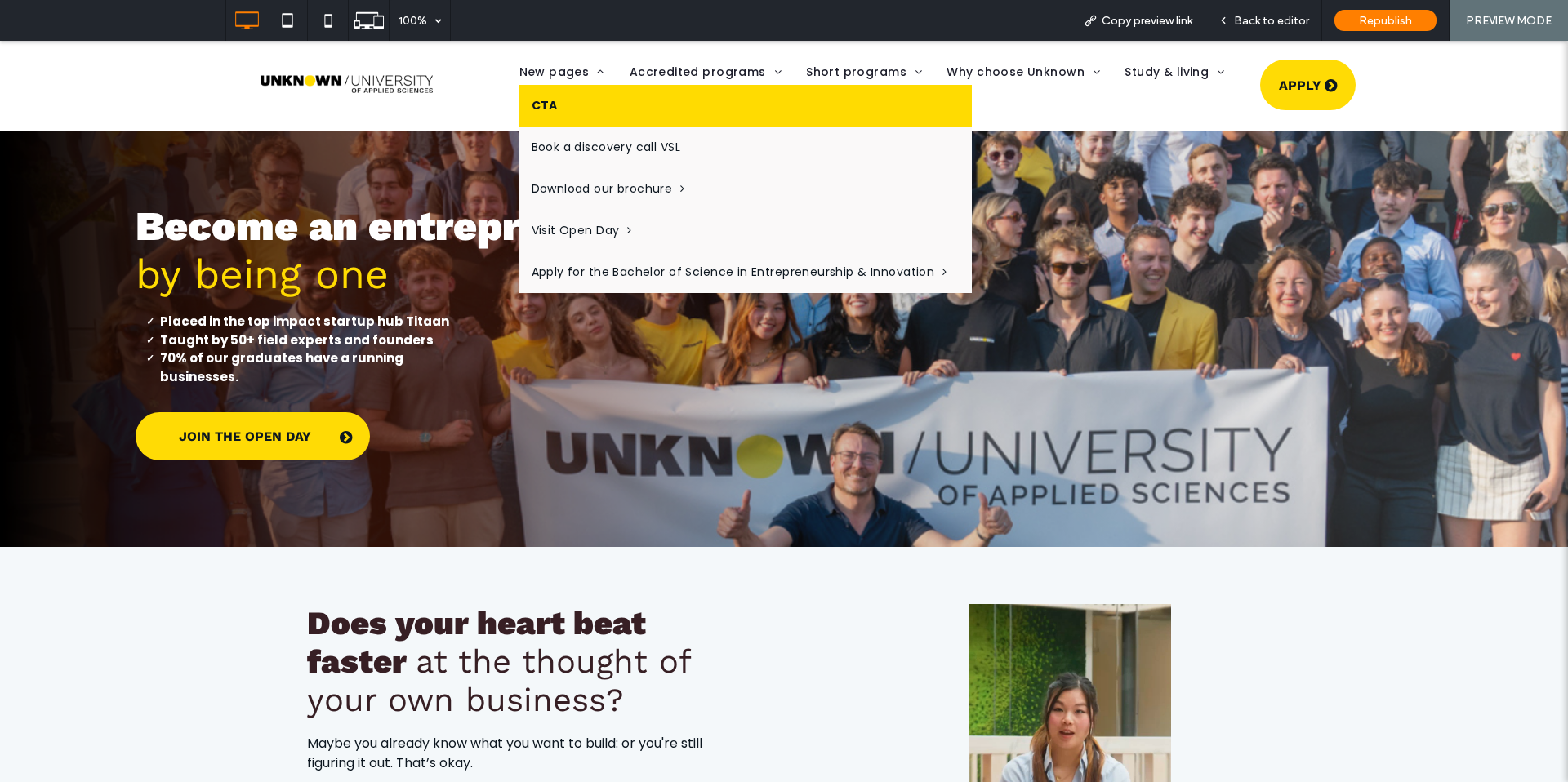
click at [563, 102] on link "CTA" at bounding box center [745, 106] width 452 height 41
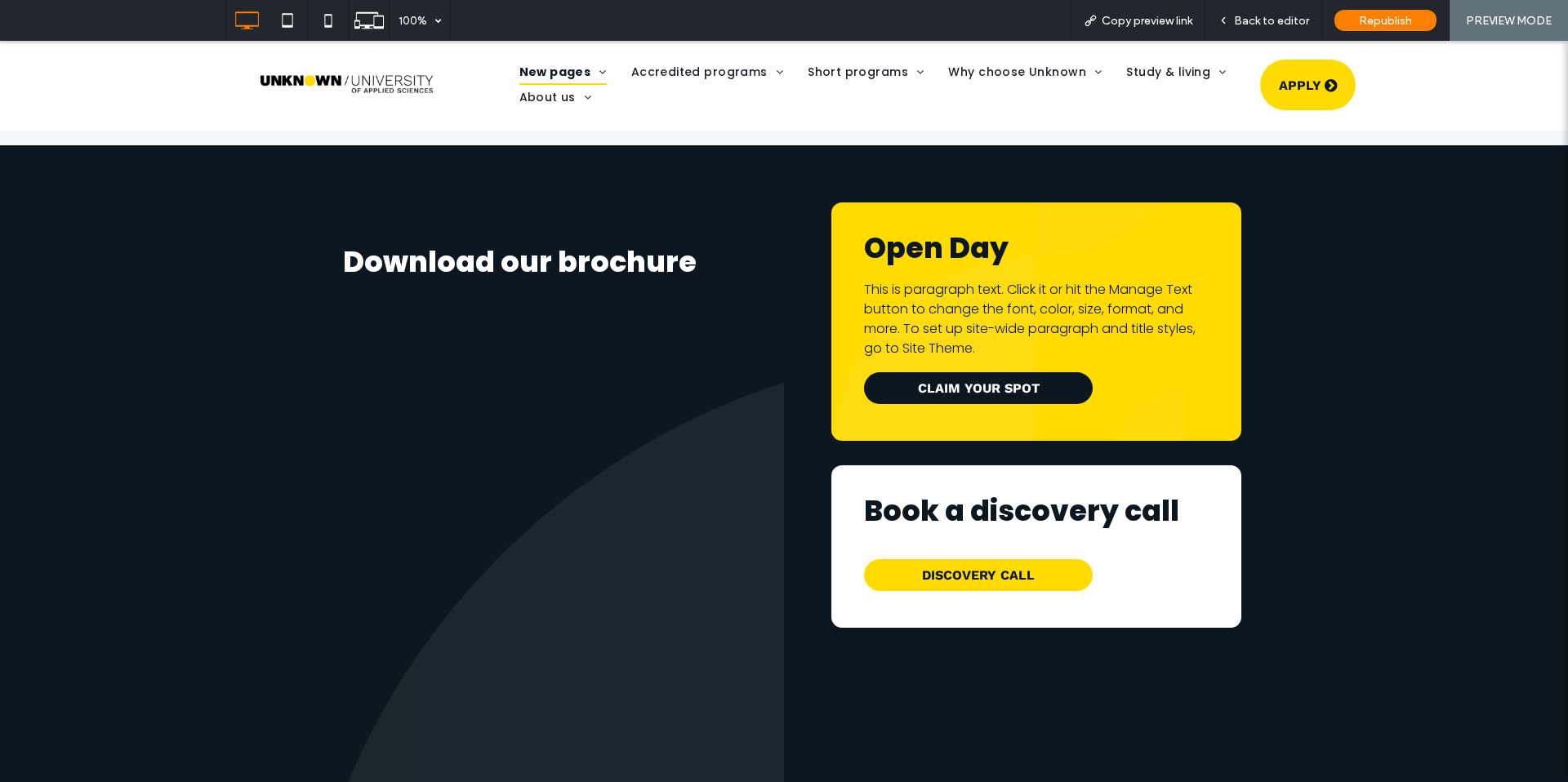
select select "**"
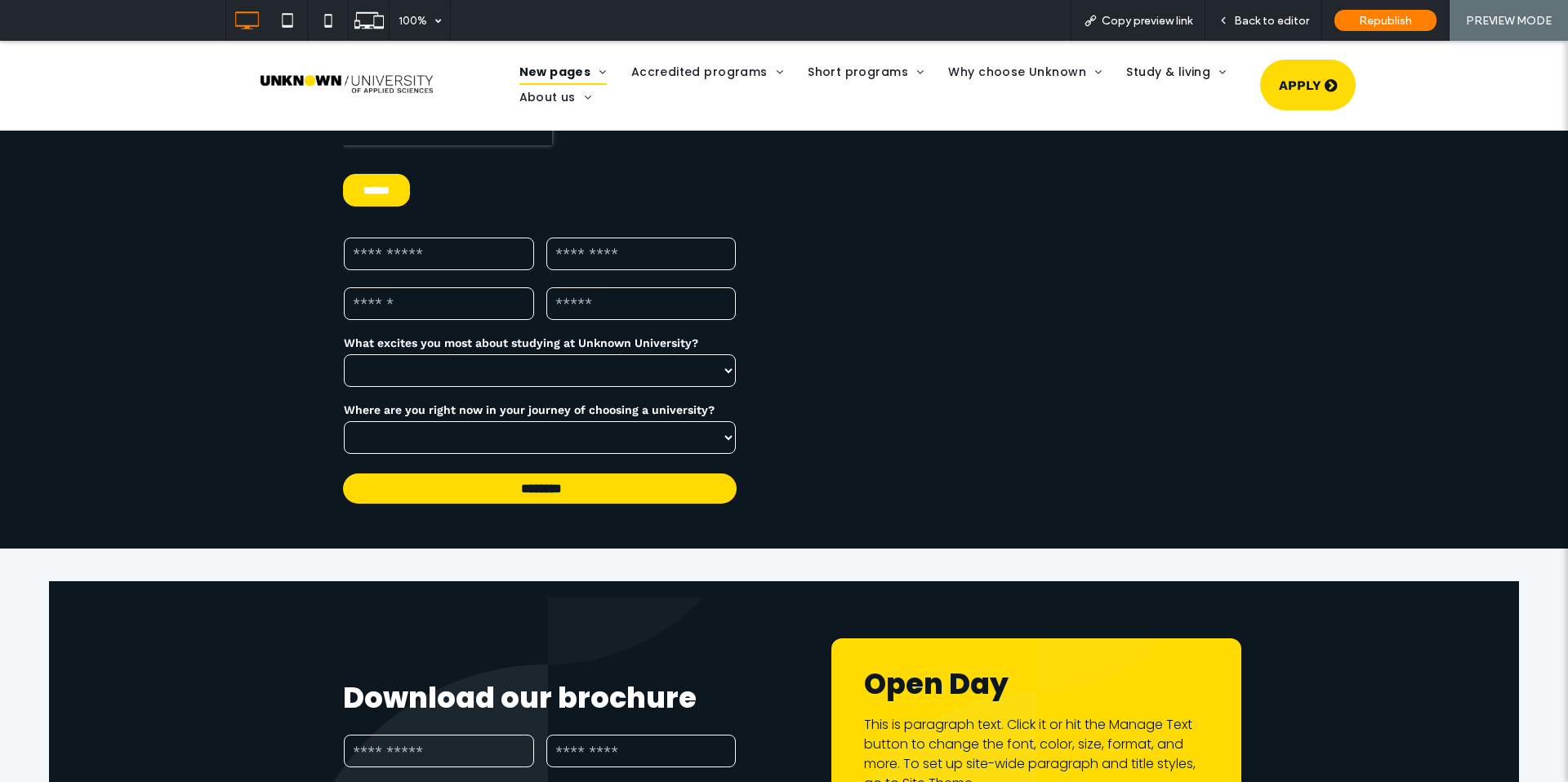
scroll to position [975, 0]
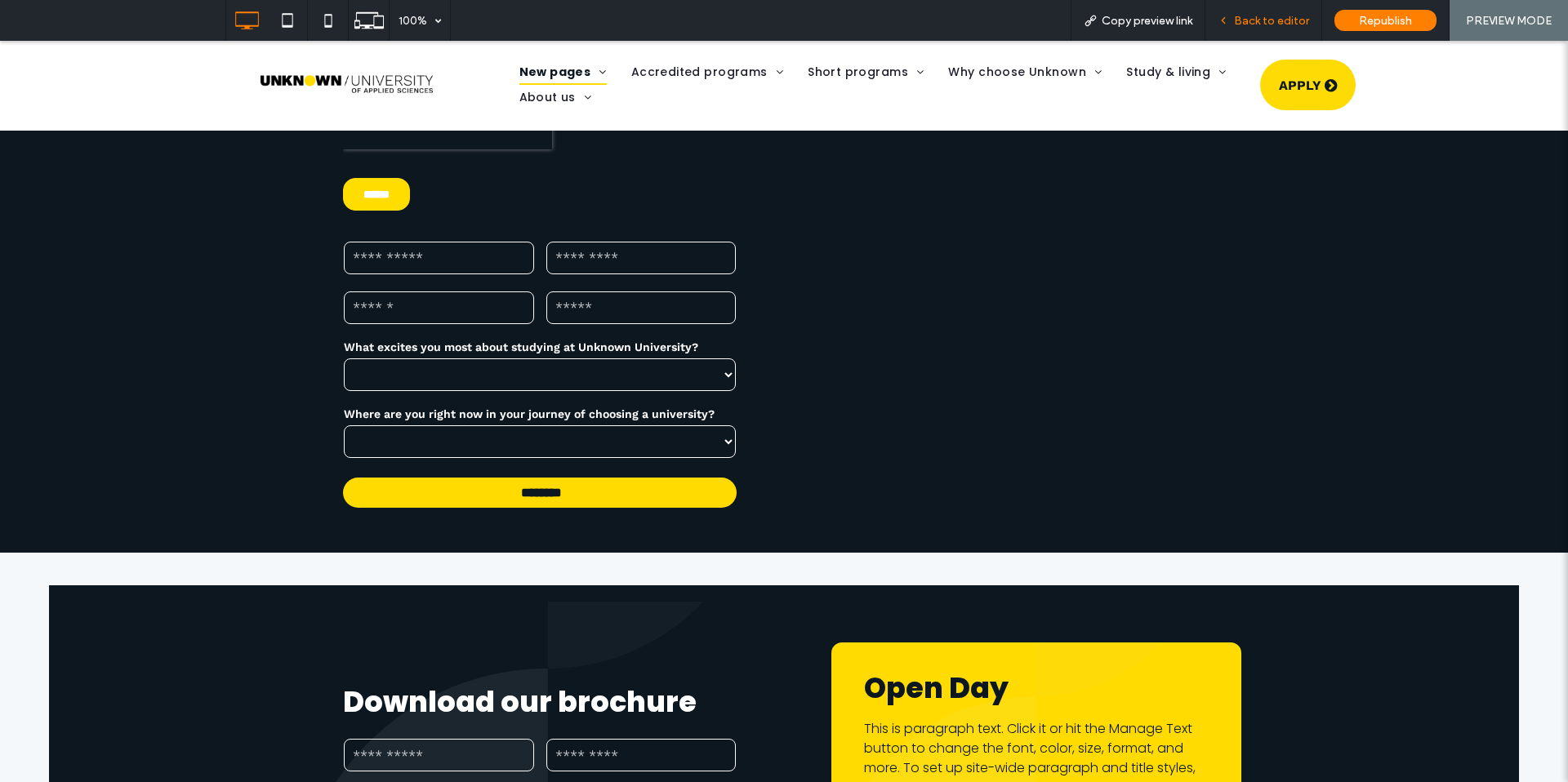
click at [1264, 19] on span "Back to editor" at bounding box center [1271, 21] width 75 height 14
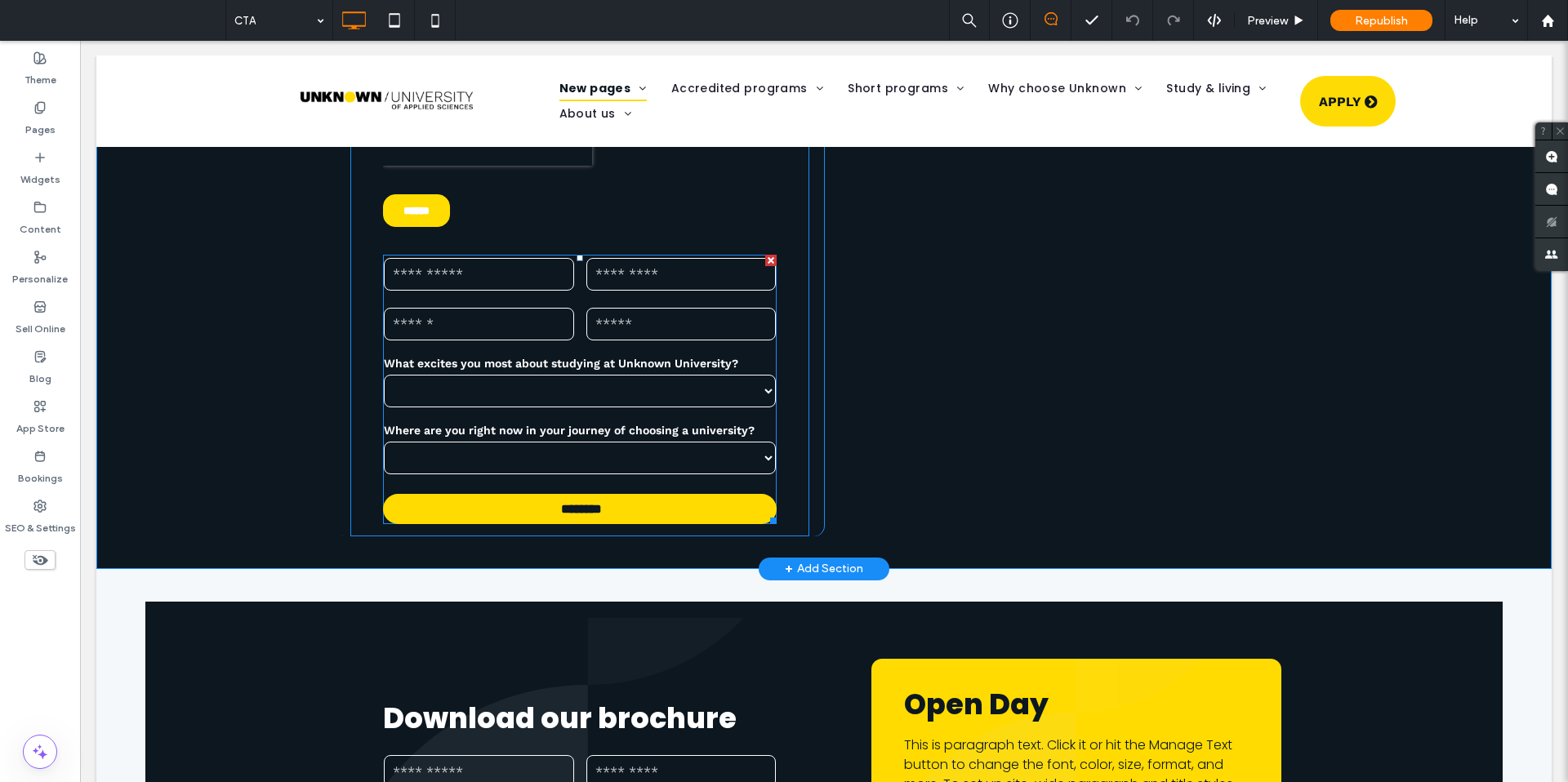
click at [766, 258] on div at bounding box center [770, 260] width 11 height 11
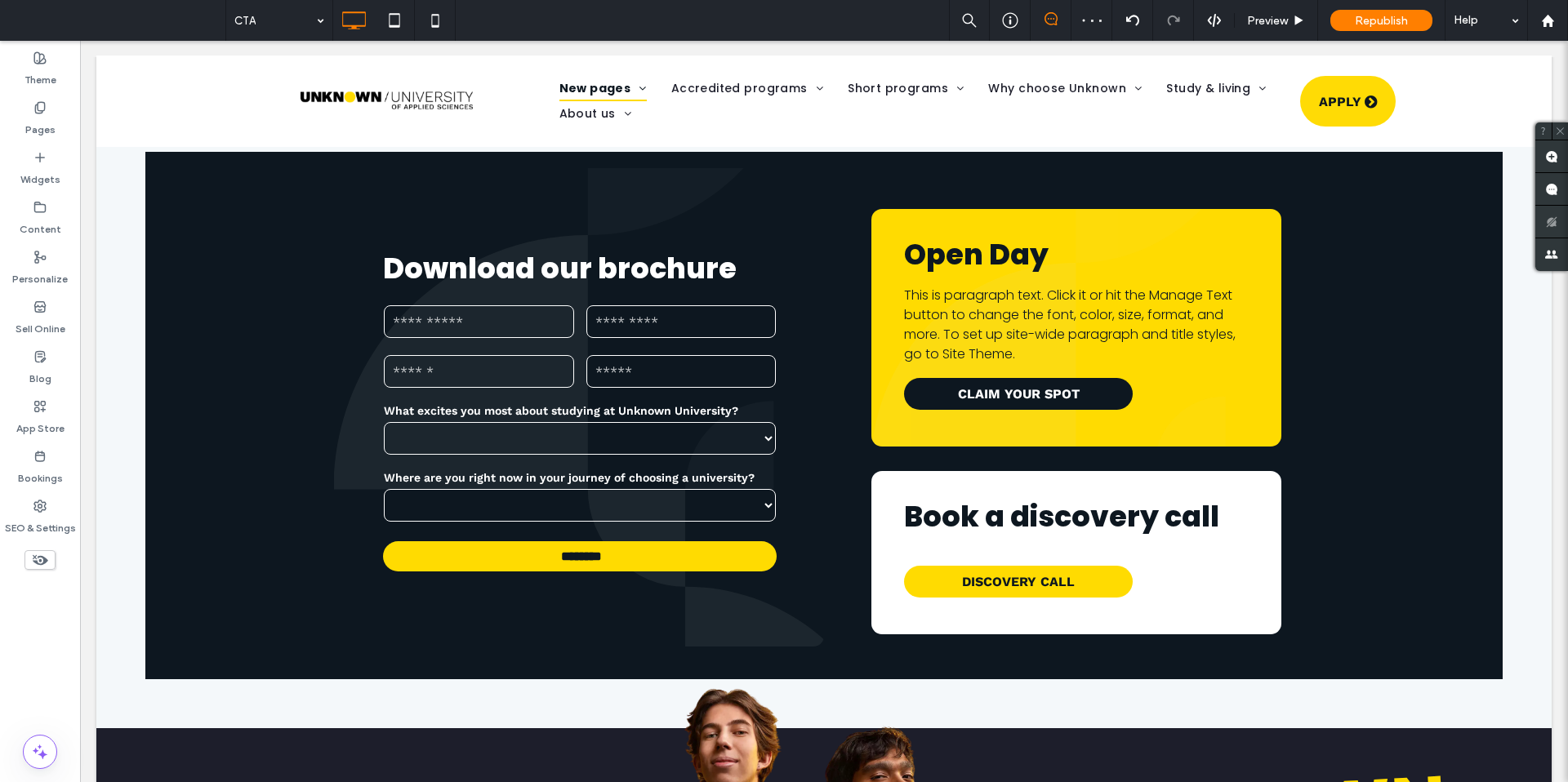
scroll to position [1157, 0]
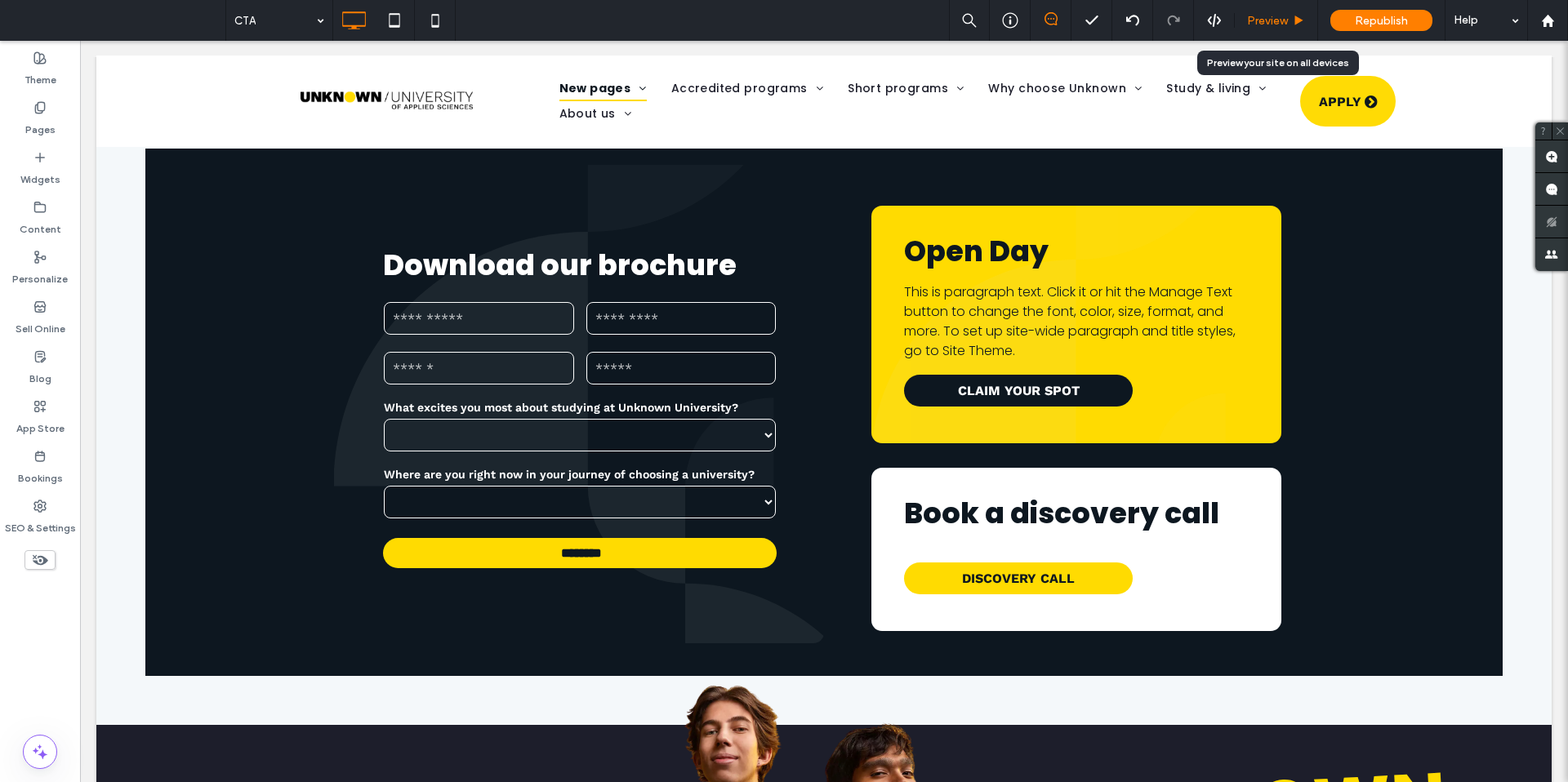
click at [1271, 15] on span "Preview" at bounding box center [1266, 21] width 40 height 14
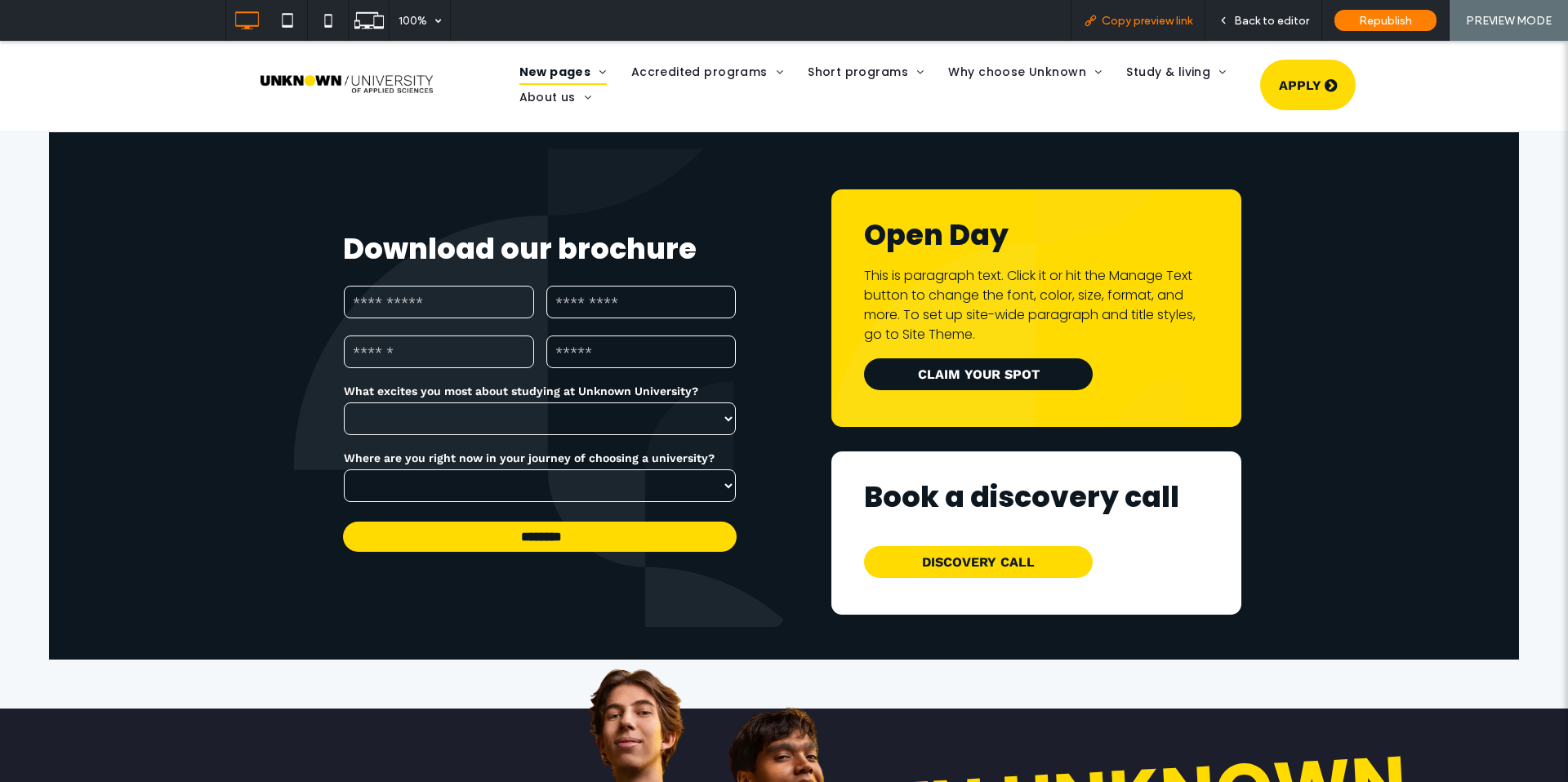
click at [1132, 21] on span "Copy preview link" at bounding box center [1146, 21] width 90 height 14
click at [1120, 24] on span "Copy preview link" at bounding box center [1146, 21] width 90 height 14
